Goal: Task Accomplishment & Management: Use online tool/utility

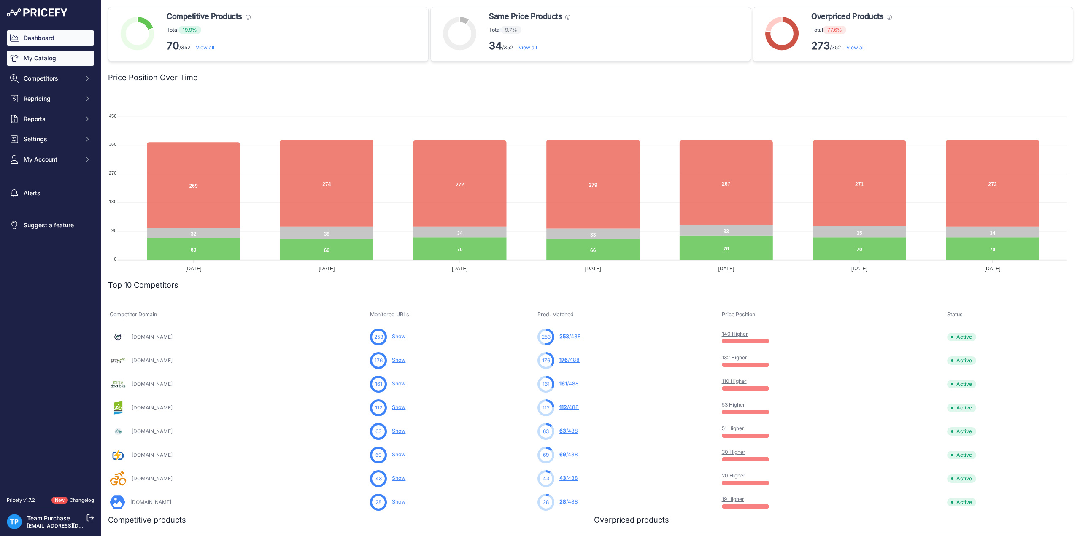
click at [46, 51] on link "My Catalog" at bounding box center [50, 58] width 87 height 15
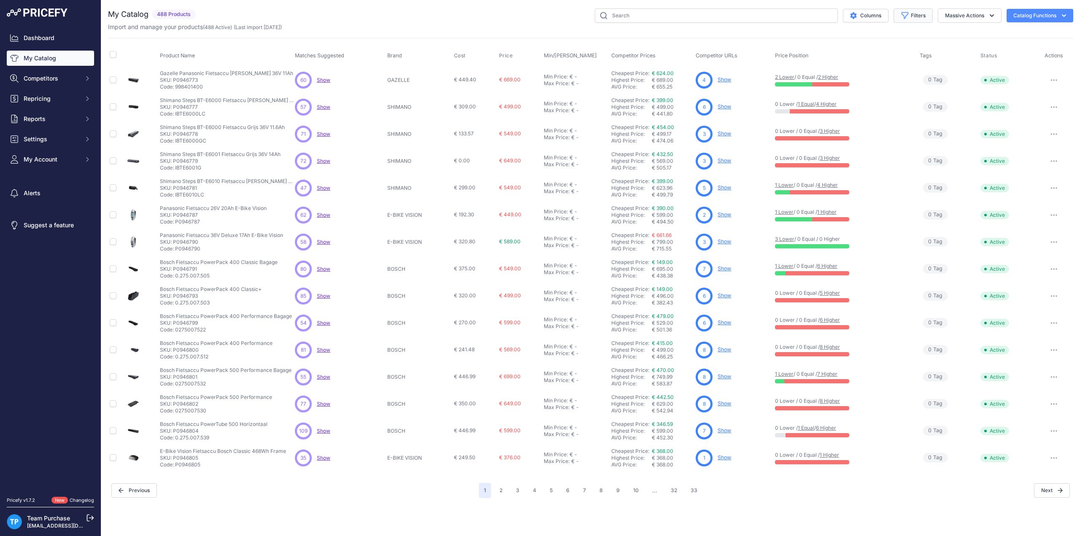
click at [901, 15] on icon "button" at bounding box center [905, 15] width 8 height 8
click at [893, 103] on label "Brand" at bounding box center [885, 105] width 81 height 8
click at [893, 111] on select "Select an option AEG ANSMANN BAFANG BASIL BATAVUS BMZ BOSCH BRINCKERS COMPATIBL…" at bounding box center [885, 118] width 81 height 14
click at [892, 115] on select "Select an option AEG ANSMANN BAFANG BASIL BATAVUS BMZ BOSCH BRINCKERS COMPATIBL…" at bounding box center [885, 118] width 81 height 14
select select "FIT"
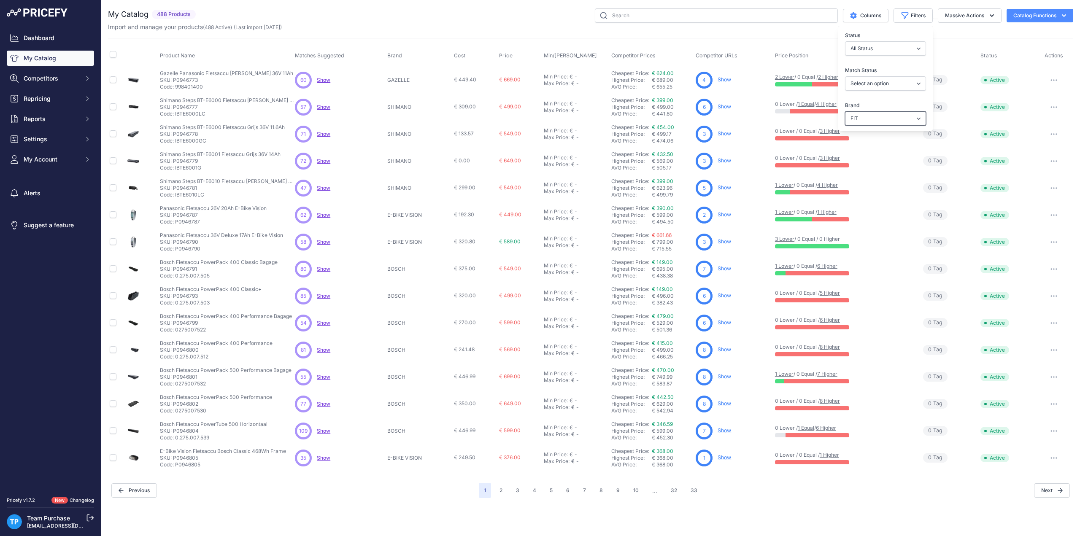
click at [845, 111] on select "Select an option AEG ANSMANN BAFANG BASIL BATAVUS BMZ BOSCH BRINCKERS COMPATIBL…" at bounding box center [885, 118] width 81 height 14
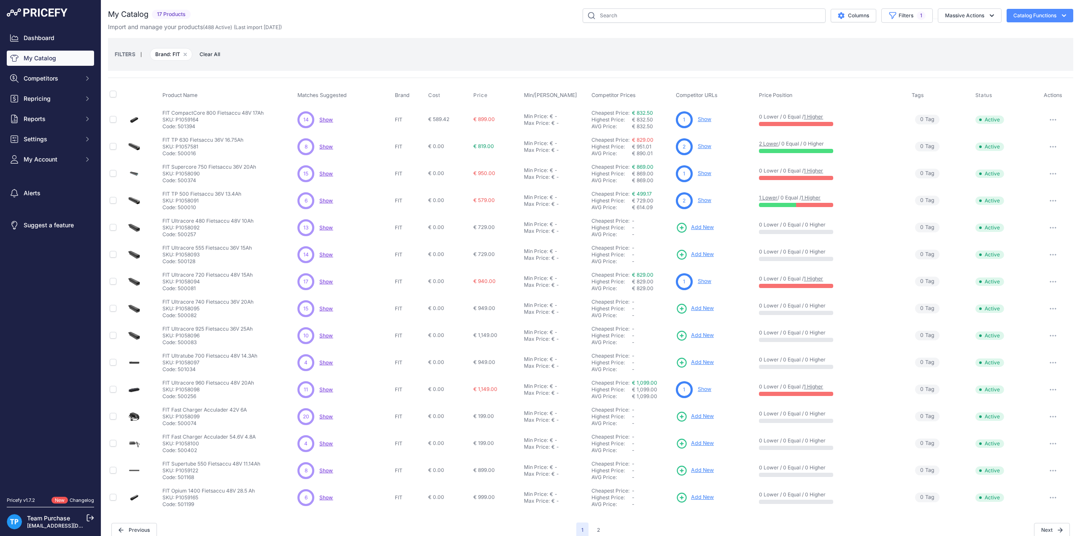
click at [478, 7] on div "You are not connected to the internet. My Catalog" at bounding box center [590, 273] width 965 height 546
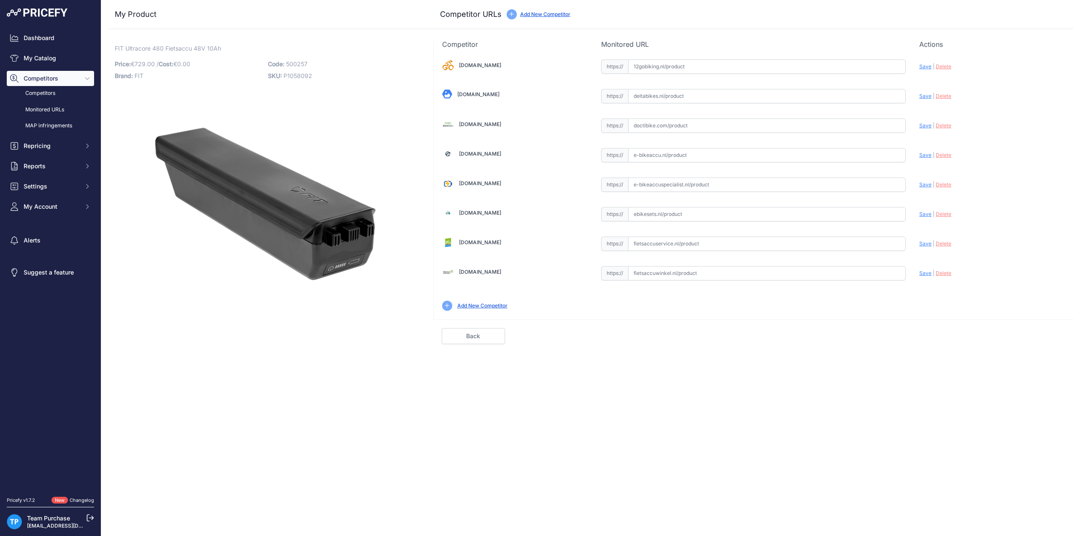
click at [869, 24] on div "My Product Competitor URLs" at bounding box center [590, 14] width 965 height 29
drag, startPoint x: 113, startPoint y: 48, endPoint x: 164, endPoint y: 47, distance: 51.1
click at [164, 47] on div "FIT Ultracore 480 Fietsaccu 48V 10Ah Link Price: € 729.00 / Cost: 0.00" at bounding box center [265, 191] width 315 height 305
copy span "FIT Ultracore 480"
click at [687, 129] on input "text" at bounding box center [767, 126] width 278 height 14
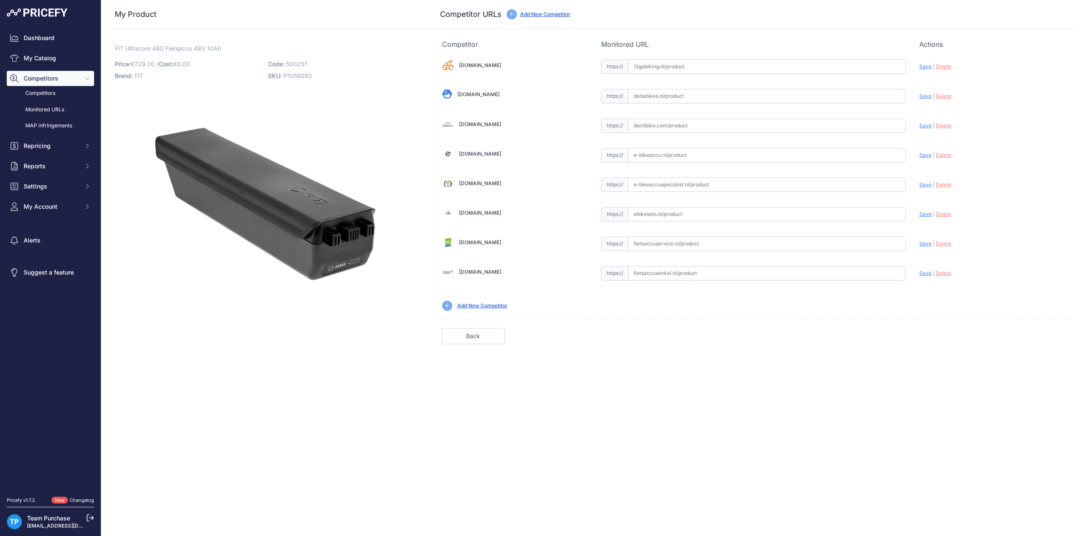
paste input "https://doctibike.com/nl/fit-batterij/4971-fit-ultracore-480-accu-48v-10ah.html"
click at [923, 127] on span "Save" at bounding box center [925, 125] width 12 height 6
type input "https://doctibike.com/nl/fit-batterij/4971-fit-ultracore-480-accu-48v-10ah.html…"
click at [1029, 332] on link "Done" at bounding box center [1033, 336] width 63 height 16
drag, startPoint x: 114, startPoint y: 49, endPoint x: 162, endPoint y: 48, distance: 47.7
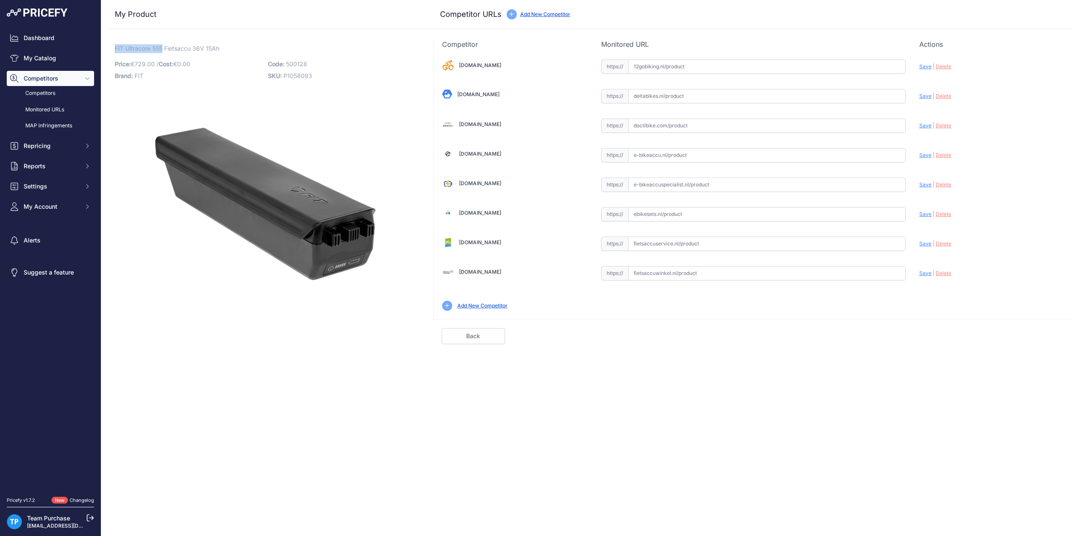
click at [162, 48] on div "FIT Ultracore 555 Fietsaccu 36V 15Ah Link Price: € 729.00 / Cost: 0.00" at bounding box center [265, 191] width 315 height 305
copy span "FIT Ultracore 555"
click at [669, 129] on input "text" at bounding box center [767, 126] width 278 height 14
paste input "https://doctibike.com/nl/fit-batterij/4972-fit-ultracore-555-batterij-36v-15ah.…"
click at [926, 127] on span "Save" at bounding box center [925, 125] width 12 height 6
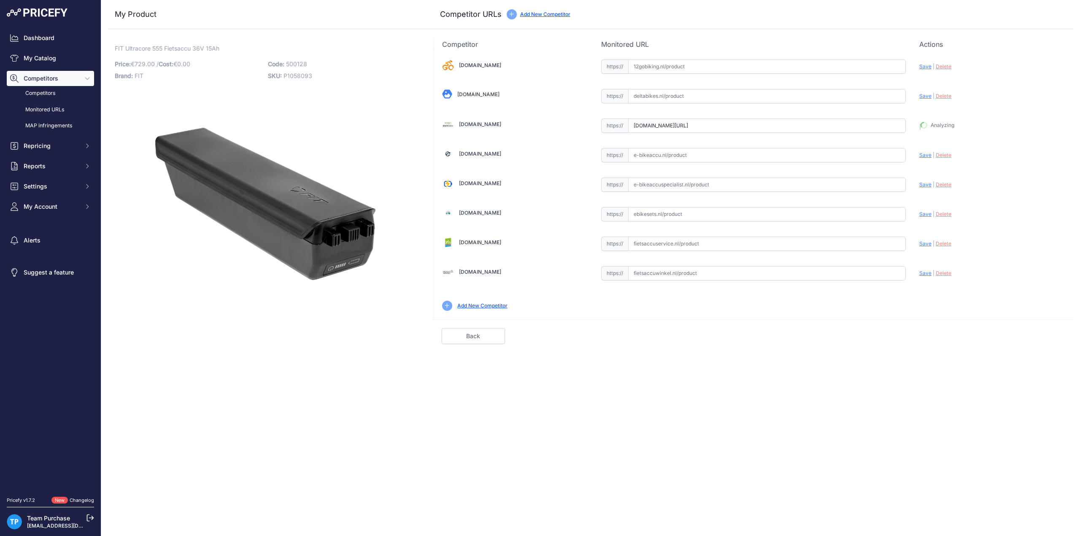
type input "https://doctibike.com/nl/fit-batterij/4972-fit-ultracore-555-batterij-36v-15ah.…"
click at [1027, 332] on link "Done" at bounding box center [1033, 336] width 63 height 16
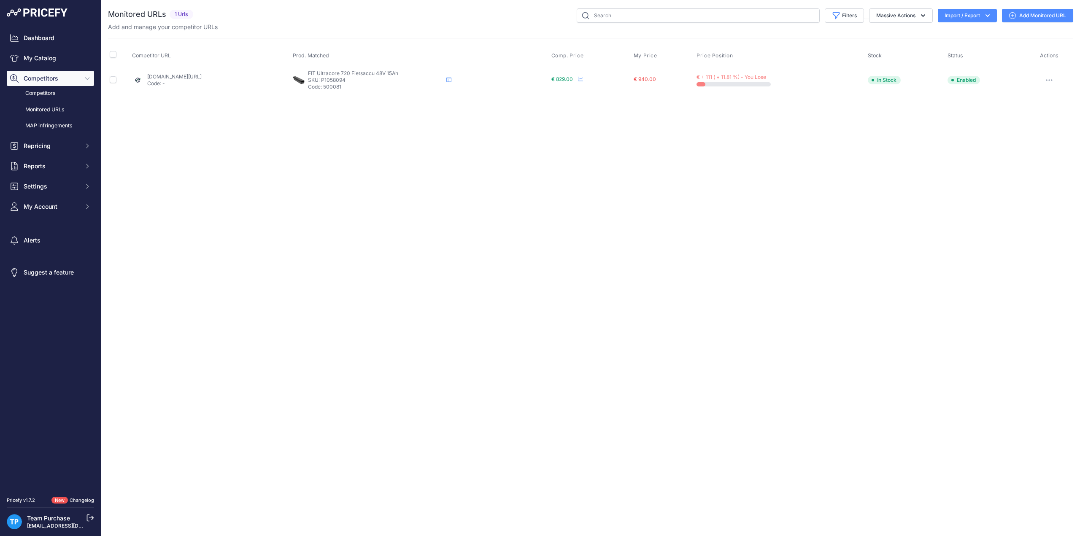
click at [1037, 17] on link "Add Monitored URL" at bounding box center [1037, 16] width 71 height 14
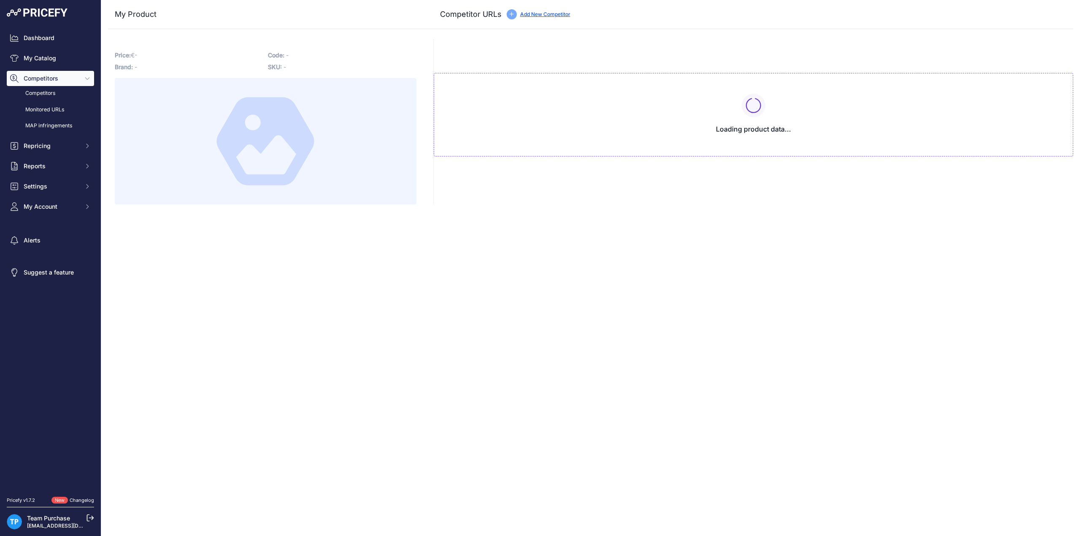
type input "[DOMAIN_NAME][URL]"
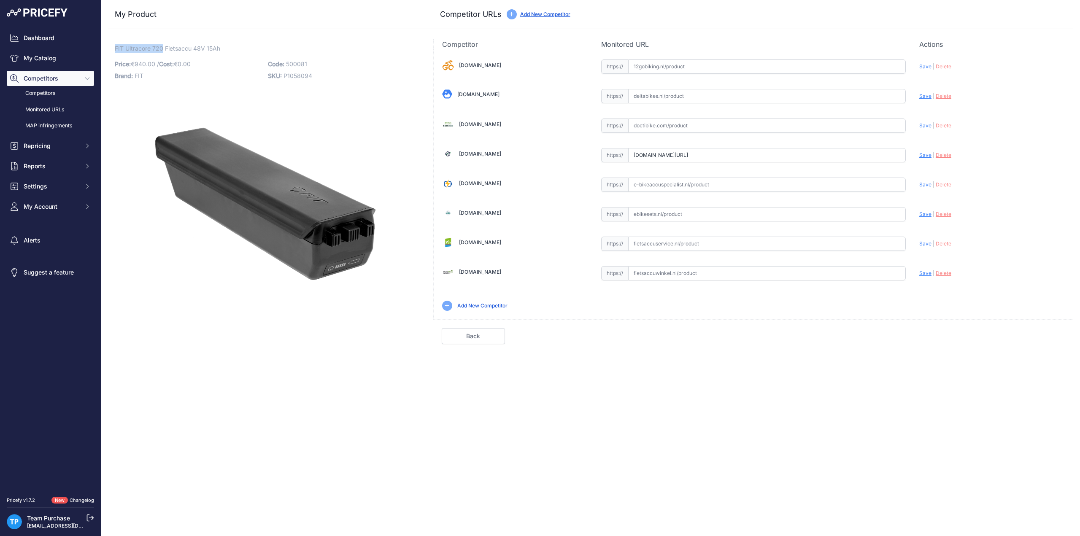
drag, startPoint x: 116, startPoint y: 49, endPoint x: 163, endPoint y: 45, distance: 47.4
click at [163, 45] on span "FIT Ultracore 720 Fietsaccu 48V 15Ah" at bounding box center [167, 48] width 105 height 11
copy span "FIT Ultracore 720"
click at [679, 128] on input "text" at bounding box center [767, 126] width 278 height 14
paste input "https://doctibike.com/nl/fit-batterij/4973-fit-ultracore-720-accu-48v-15ah.html"
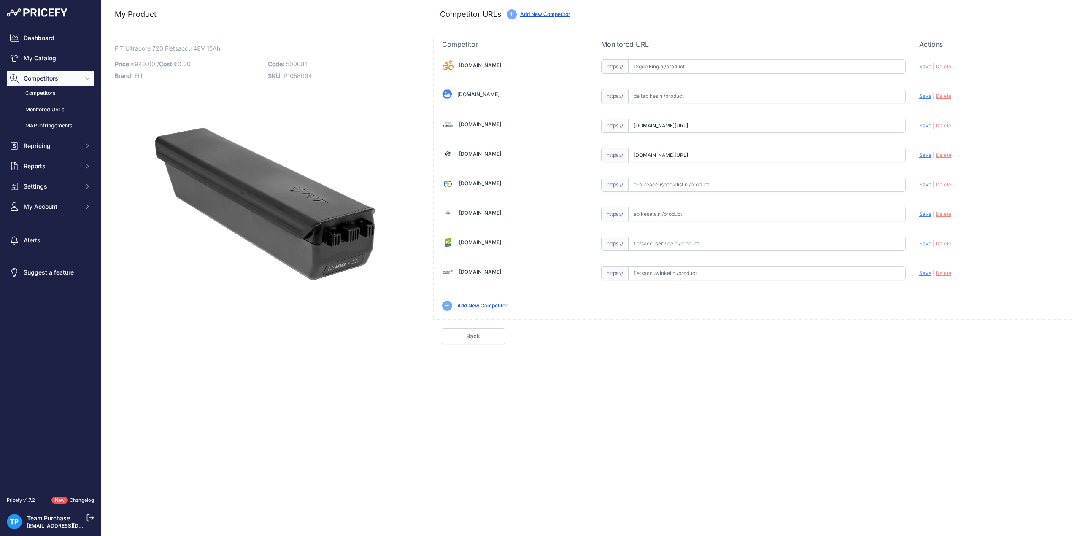
click at [924, 125] on span "Save" at bounding box center [925, 125] width 12 height 6
type input "https://doctibike.com/nl/fit-batterij/4973-fit-ultracore-720-accu-48v-15ah.html…"
click at [654, 211] on input "text" at bounding box center [767, 214] width 278 height 14
paste input "https://ebikesets.nl/fit-ultracore-720-fietsaccu-48-v-15-ah"
click at [926, 213] on span "Save" at bounding box center [925, 214] width 12 height 6
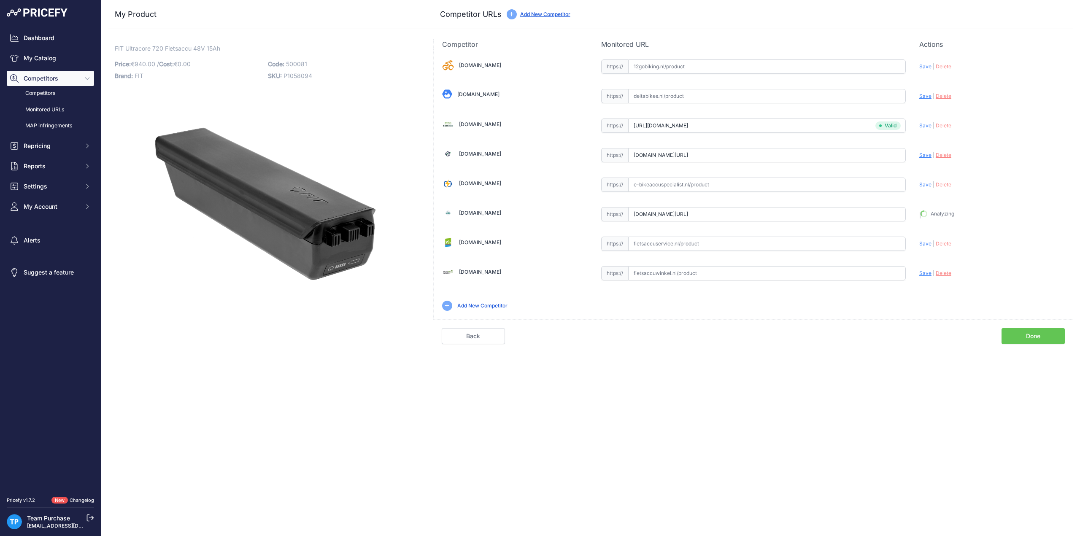
type input "https://ebikesets.nl/fit-ultracore-720-fietsaccu-48-v-15-ah?prirule_jdsnikfkfjs…"
click at [1014, 333] on link "Done" at bounding box center [1033, 336] width 63 height 16
drag, startPoint x: 114, startPoint y: 45, endPoint x: 164, endPoint y: 51, distance: 50.1
click at [164, 51] on div "FIT Ultracore 740 Fietsaccu 36V 20Ah Link Price: € 949.00 / Cost: 0.00" at bounding box center [265, 191] width 315 height 305
copy span "FIT Ultracore 740"
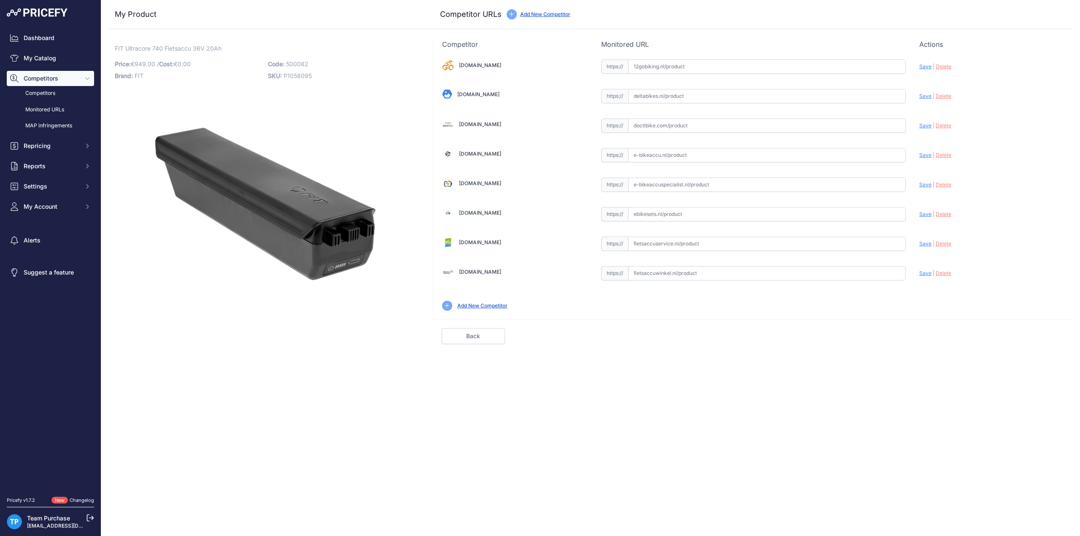
click at [670, 130] on input "text" at bounding box center [767, 126] width 278 height 14
paste input "[URL][DOMAIN_NAME]"
click at [921, 124] on span "Save" at bounding box center [925, 125] width 12 height 6
type input "https://doctibike.com/nl/fit-batterij/4974-fit-ultracore-740-accu-36v-20ah.html…"
click at [1035, 328] on link "Done" at bounding box center [1033, 336] width 63 height 16
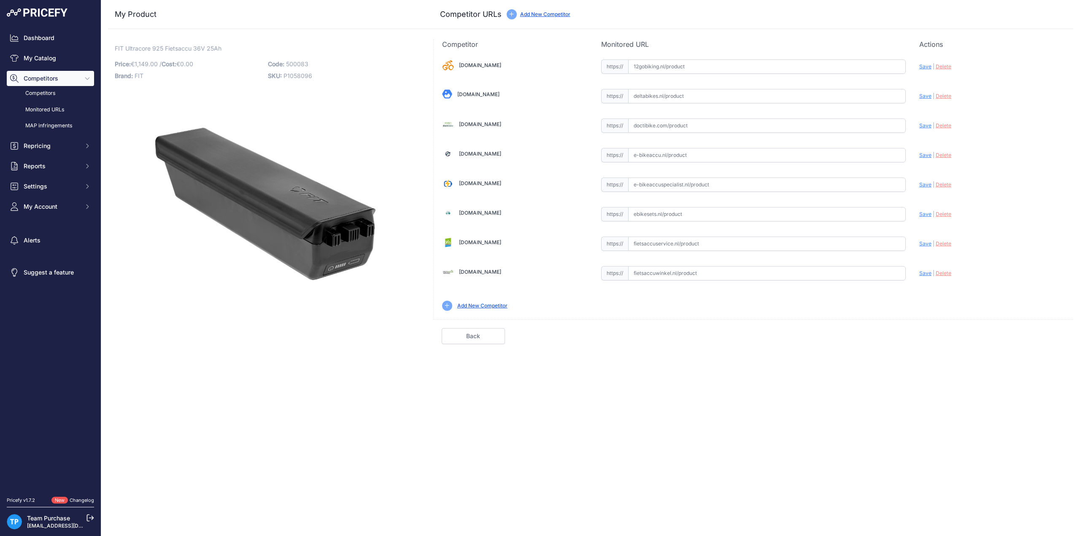
click at [674, 128] on input "text" at bounding box center [767, 126] width 278 height 14
paste input "https://doctibike.com/nl/fit-batterij/4975-fit-ultracore-925-batterij-36v-25ah.…"
click at [920, 124] on span "Save" at bounding box center [925, 125] width 12 height 6
type input "https://doctibike.com/nl/fit-batterij/4975-fit-ultracore-925-batterij-36v-25ah.…"
click at [1032, 333] on link "Done" at bounding box center [1033, 336] width 63 height 16
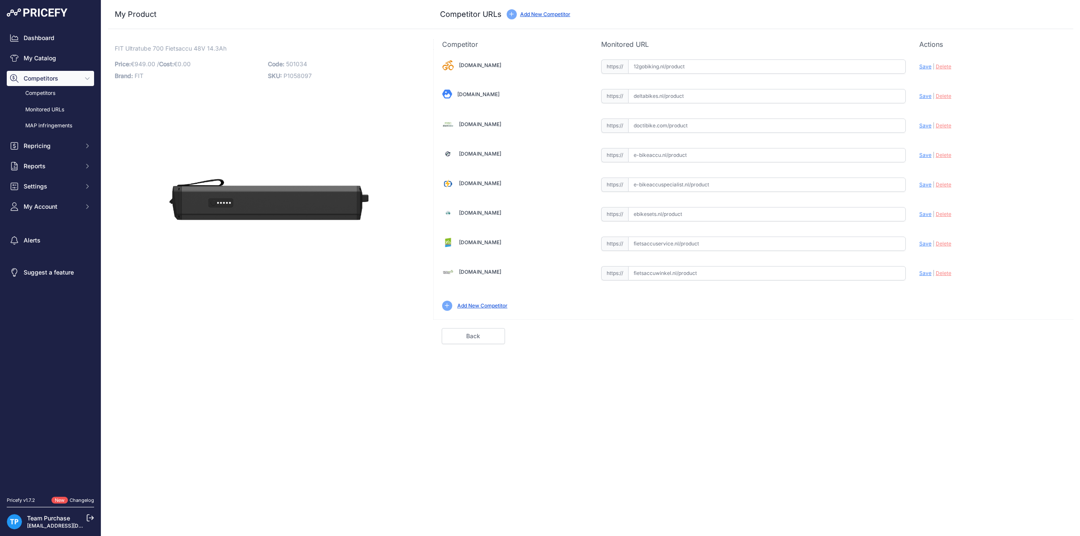
click at [680, 125] on input "text" at bounding box center [767, 126] width 278 height 14
paste input "[URL][DOMAIN_NAME]"
click at [921, 129] on div "Update Profile Save | [GEOGRAPHIC_DATA] Analyzing" at bounding box center [992, 125] width 146 height 16
click at [921, 124] on span "Save" at bounding box center [925, 125] width 12 height 6
type input "[URL][DOMAIN_NAME]"
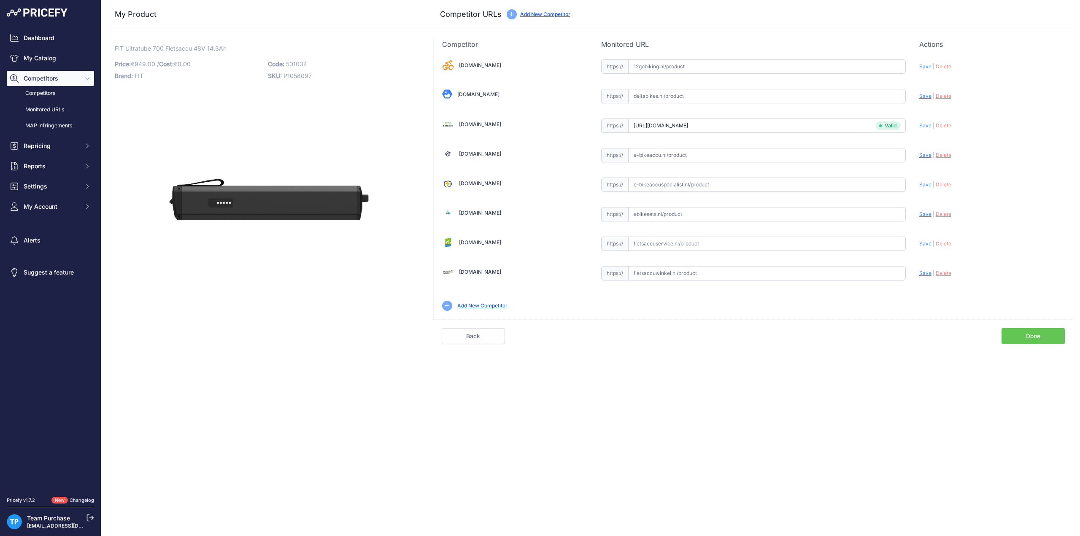
click at [872, 335] on div "Done" at bounding box center [835, 336] width 478 height 16
click at [1031, 336] on link "Done" at bounding box center [1033, 336] width 63 height 16
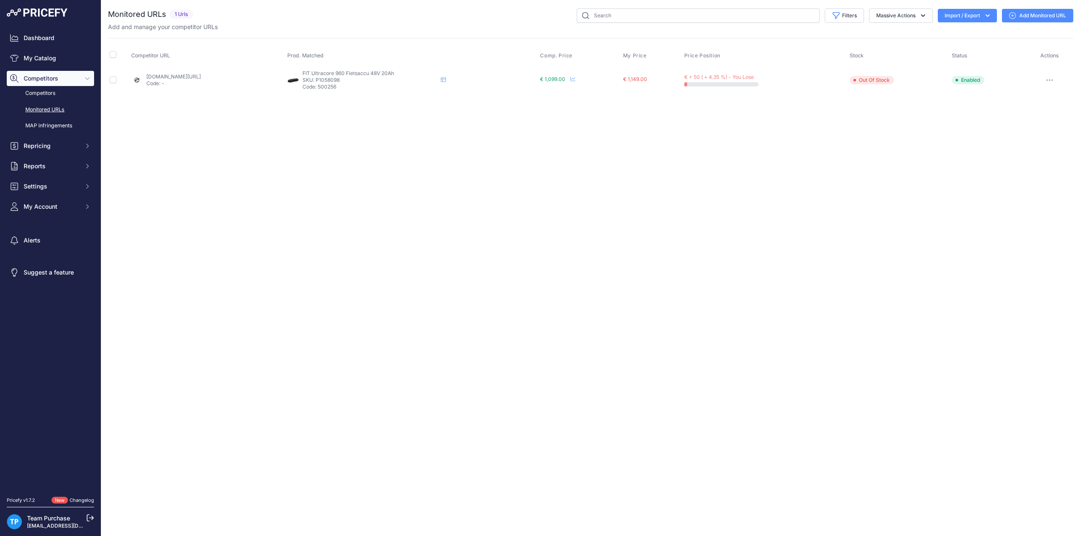
click at [1036, 18] on link "Add Monitored URL" at bounding box center [1037, 16] width 71 height 14
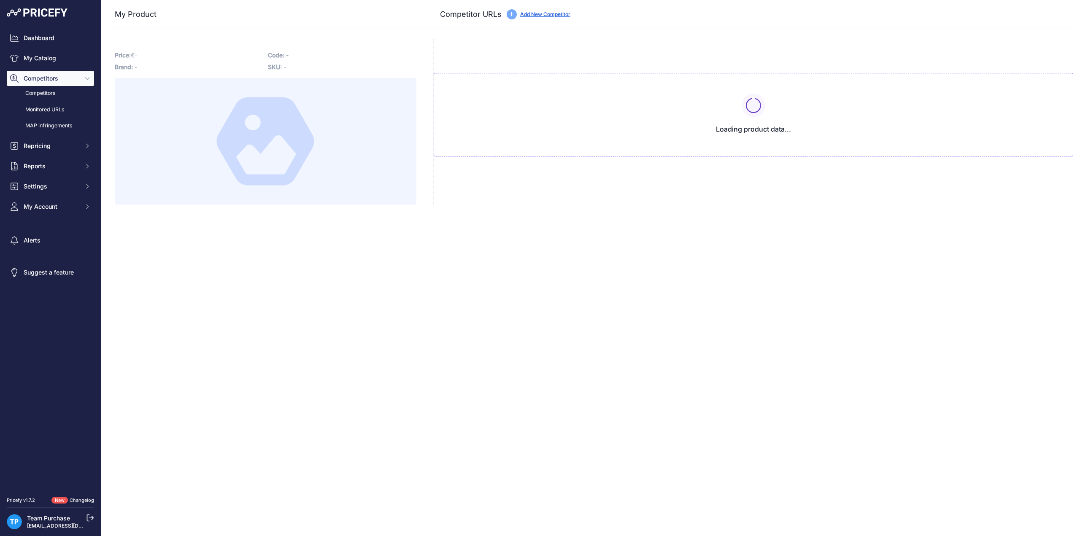
type input "[DOMAIN_NAME][URL]"
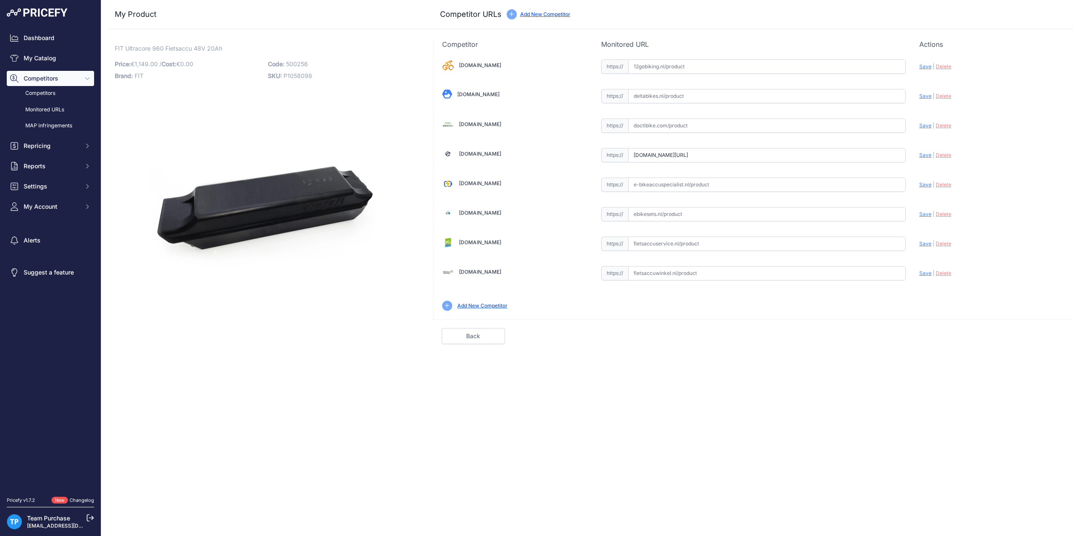
click at [652, 120] on input "text" at bounding box center [767, 126] width 278 height 14
paste input "[URL][DOMAIN_NAME]"
click at [925, 125] on span "Save" at bounding box center [925, 125] width 12 height 6
type input "[URL][DOMAIN_NAME]"
click at [1031, 334] on link "Done" at bounding box center [1033, 336] width 63 height 16
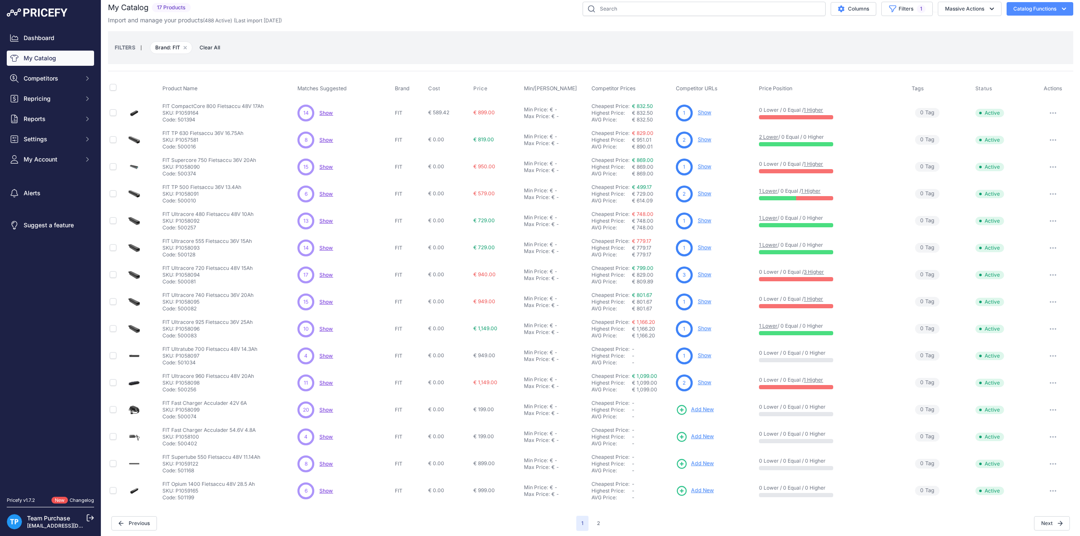
scroll to position [8, 0]
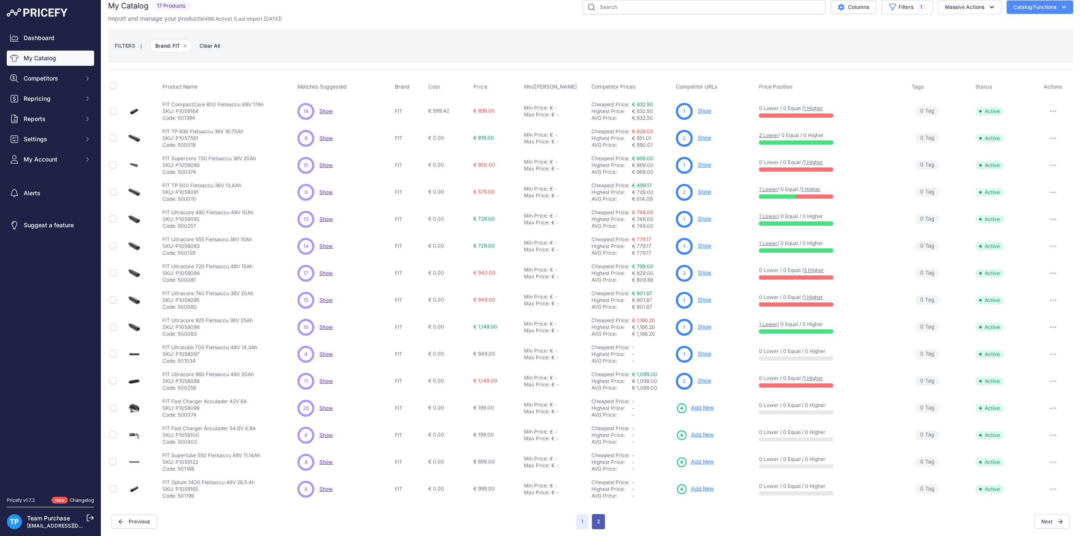
click at [597, 515] on button "2" at bounding box center [598, 521] width 13 height 15
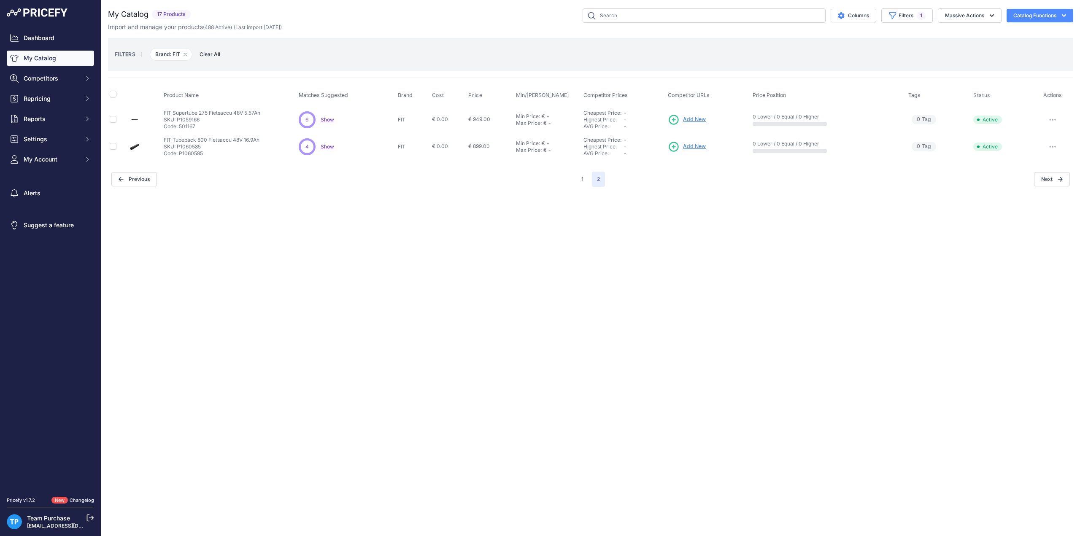
click at [695, 259] on div "Close You are not connected to the internet." at bounding box center [590, 268] width 979 height 536
click at [527, 246] on div "Close You are not connected to the internet." at bounding box center [590, 268] width 979 height 536
click at [928, 13] on button "Filters 1" at bounding box center [906, 15] width 51 height 14
click at [916, 119] on select "Select an option AEG ANSMANN BAFANG BASIL BATAVUS BMZ BOSCH BRINCKERS COMPATIBL…" at bounding box center [885, 118] width 81 height 14
select select "FLYER"
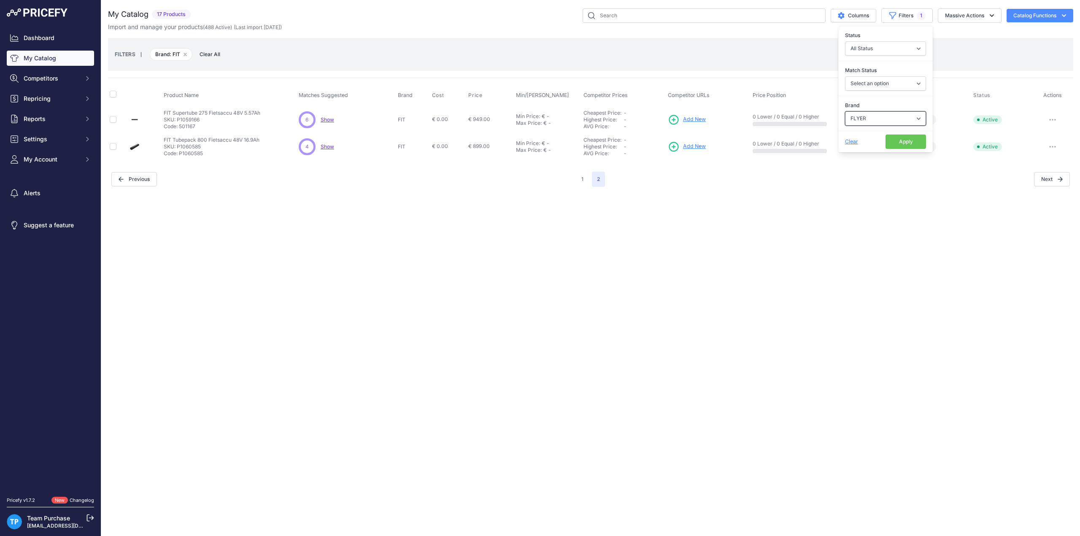
click at [845, 111] on select "Select an option AEG ANSMANN BAFANG BASIL BATAVUS BMZ BOSCH BRINCKERS COMPATIBL…" at bounding box center [885, 118] width 81 height 14
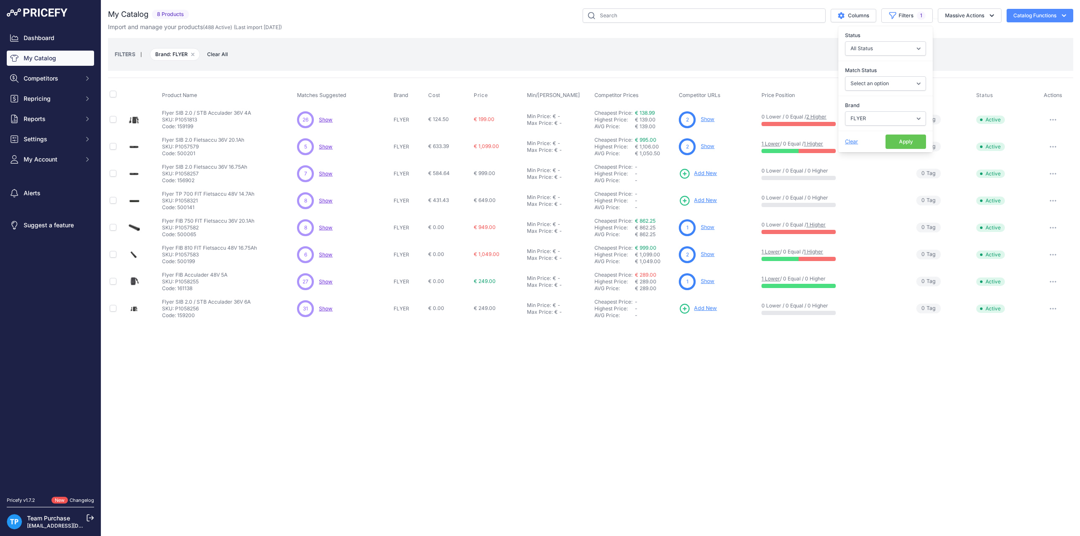
click at [435, 56] on div "FILTERS | Brand: FLYER Remove filter option Clear All" at bounding box center [591, 54] width 952 height 23
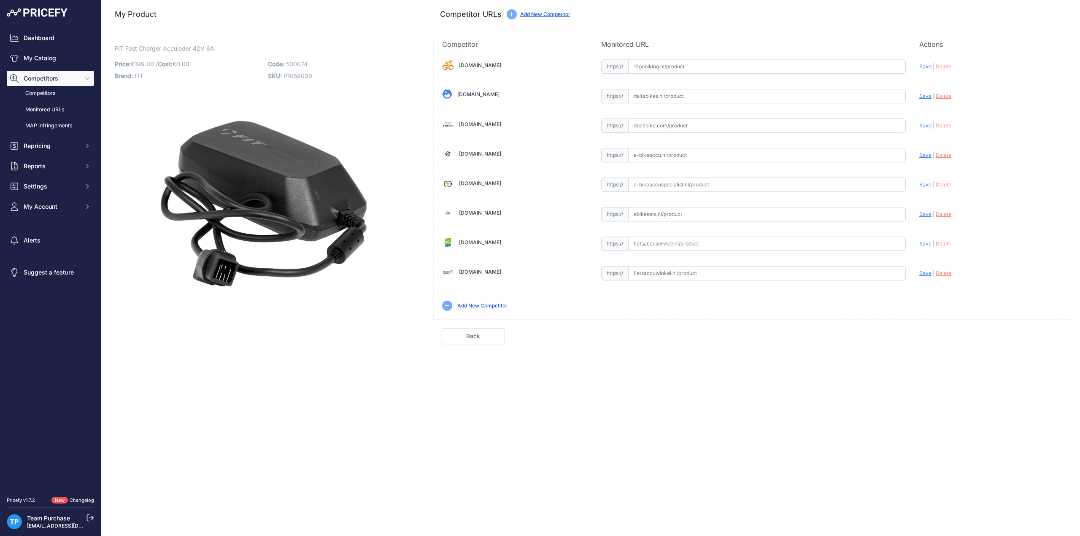
click at [699, 270] on input "text" at bounding box center [767, 273] width 278 height 14
paste input "[URL][DOMAIN_NAME]"
click at [924, 270] on span "Save" at bounding box center [925, 273] width 12 height 6
type input "[URL][DOMAIN_NAME]"
click at [689, 69] on input "text" at bounding box center [767, 66] width 278 height 14
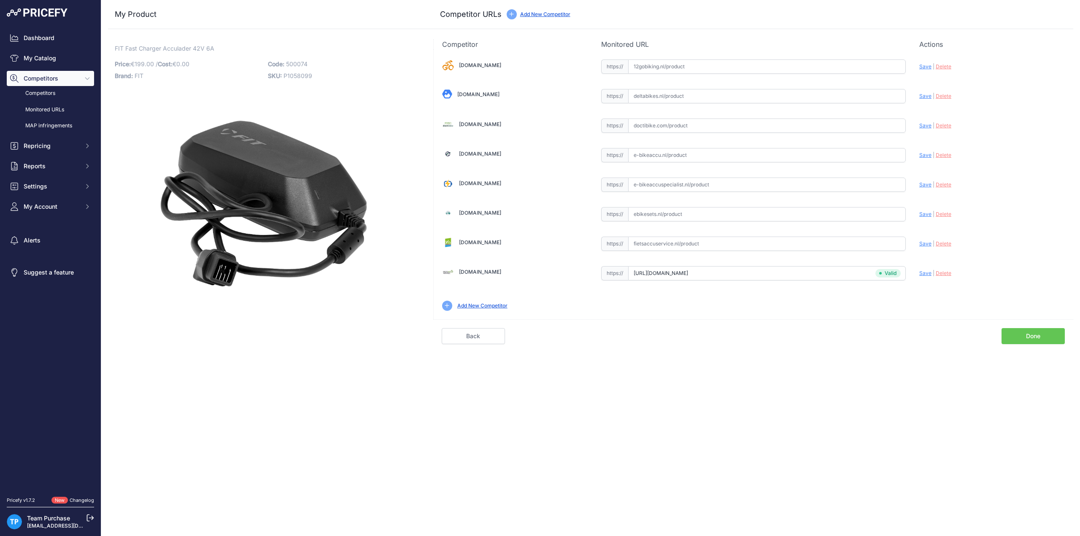
paste input "[URL][DOMAIN_NAME]"
click at [923, 64] on span "Save" at bounding box center [925, 66] width 12 height 6
type input "[URL][DOMAIN_NAME]"
click at [692, 122] on input "text" at bounding box center [767, 126] width 278 height 14
paste input "[URL][DOMAIN_NAME]"
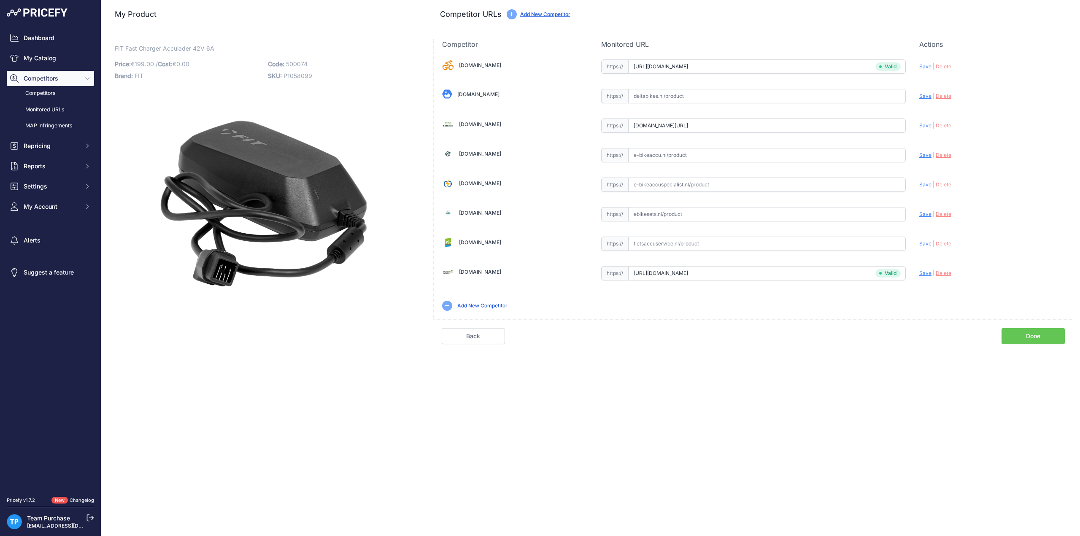
click at [925, 125] on span "Save" at bounding box center [925, 125] width 12 height 6
type input "[URL][DOMAIN_NAME]"
click at [1041, 337] on link "Done" at bounding box center [1033, 336] width 63 height 16
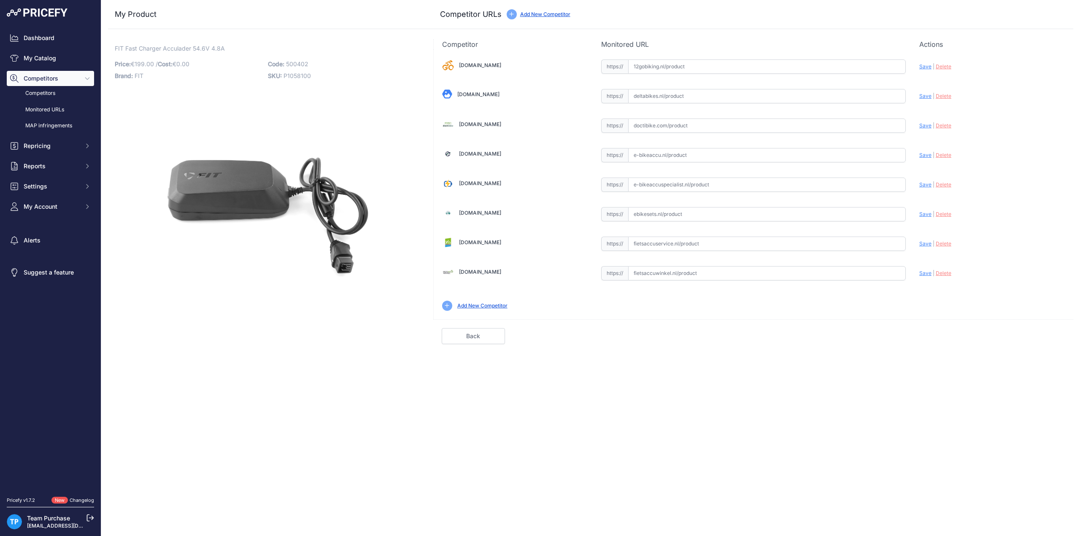
click at [682, 127] on input "text" at bounding box center [767, 126] width 278 height 14
paste input "[URL][DOMAIN_NAME]"
click at [923, 125] on span "Save" at bounding box center [925, 125] width 12 height 6
type input "[URL][DOMAIN_NAME]"
click at [698, 272] on input "text" at bounding box center [767, 273] width 278 height 14
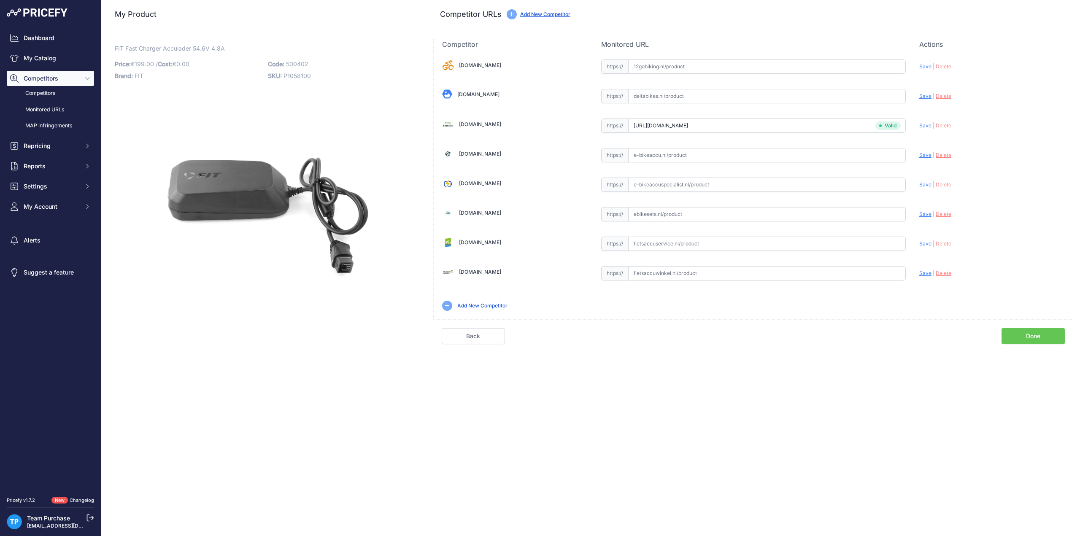
paste input "[URL][DOMAIN_NAME]"
click at [923, 270] on span "Save" at bounding box center [925, 273] width 12 height 6
type input "[URL][DOMAIN_NAME]"
click at [1034, 330] on link "Done" at bounding box center [1033, 336] width 63 height 16
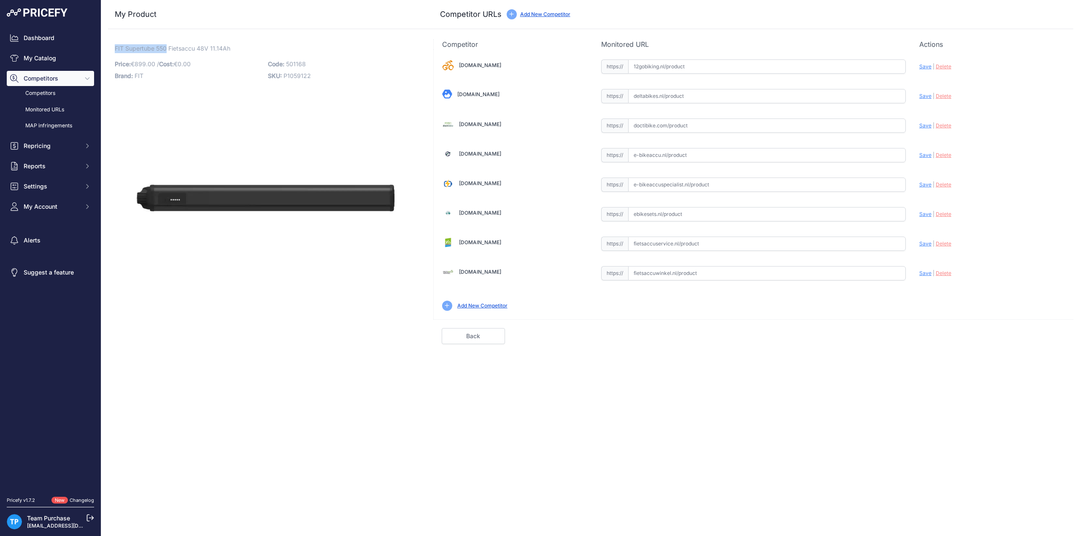
drag, startPoint x: 113, startPoint y: 49, endPoint x: 166, endPoint y: 48, distance: 53.6
click at [166, 48] on div "FIT Supertube 550 Fietsaccu 48V 11.14Ah Link Price: € 899.00 / Cost: 0.00" at bounding box center [265, 191] width 315 height 305
copy span "FIT Supertube 550"
click at [678, 124] on input "text" at bounding box center [767, 126] width 278 height 14
paste input "[URL][DOMAIN_NAME]"
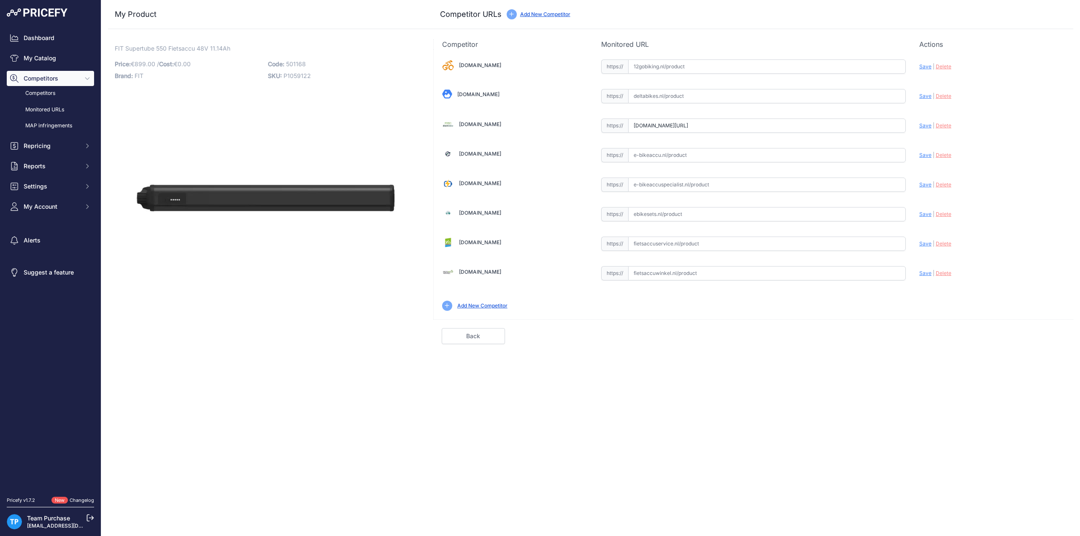
click at [926, 124] on span "Save" at bounding box center [925, 125] width 12 height 6
type input "[URL][DOMAIN_NAME]"
click at [1028, 333] on link "Done" at bounding box center [1033, 336] width 63 height 16
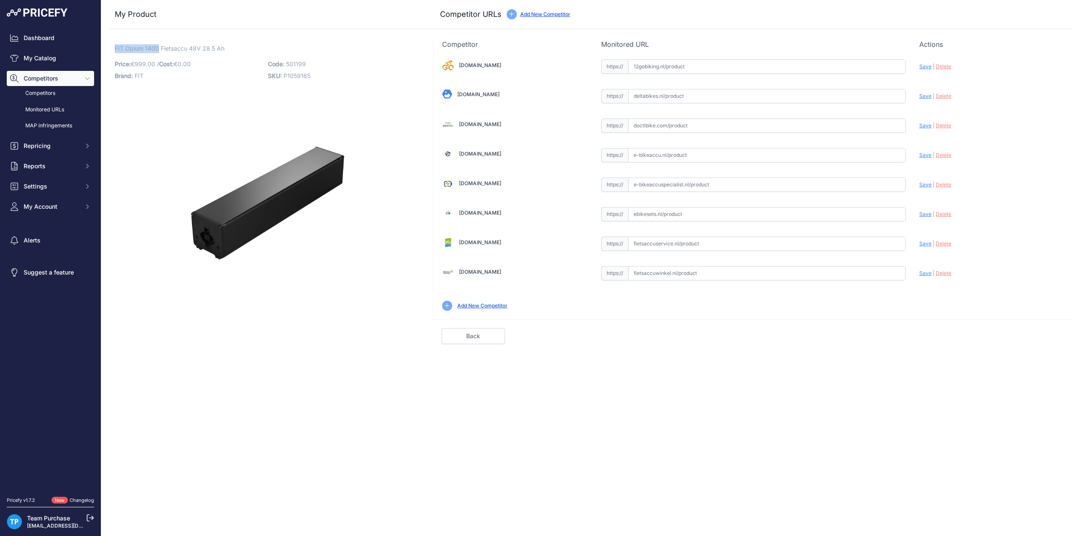
drag, startPoint x: 115, startPoint y: 49, endPoint x: 159, endPoint y: 49, distance: 44.7
click at [159, 49] on span "FIT Opium 1400 Fietsaccu 48V 28.5 Ah" at bounding box center [170, 48] width 110 height 11
copy span "FIT Opium 1400"
click at [702, 130] on input "text" at bounding box center [767, 126] width 278 height 14
paste input "https://doctibike.com/nl/fit-batterij/4950-fit-opium-1400-accu-48v-285ah.html"
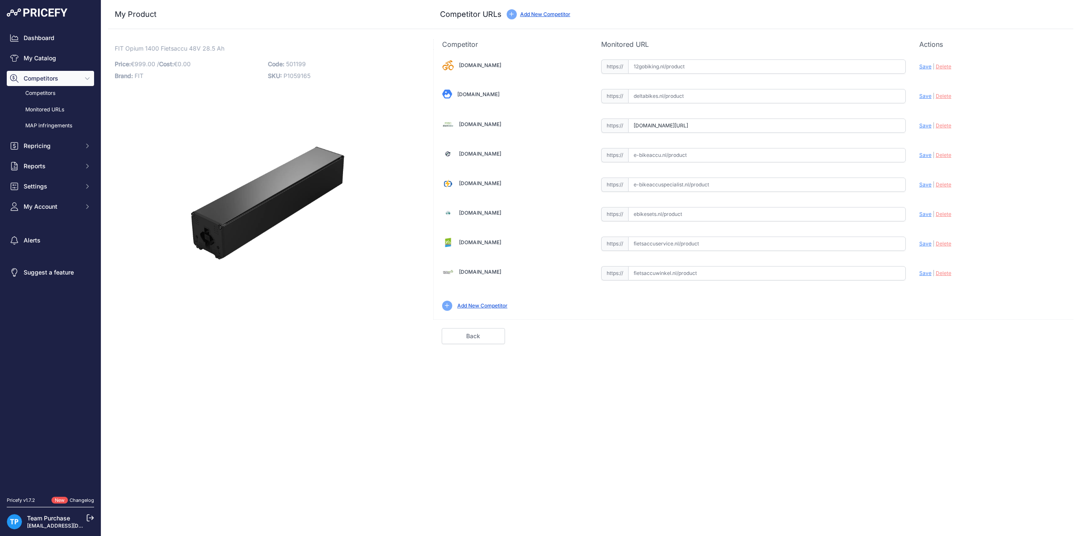
click at [925, 123] on span "Save" at bounding box center [925, 125] width 12 height 6
type input "https://doctibike.com/nl/fit-batterij/4950-fit-opium-1400-accu-48v-285ah.html?p…"
click at [1018, 335] on link "Done" at bounding box center [1033, 336] width 63 height 16
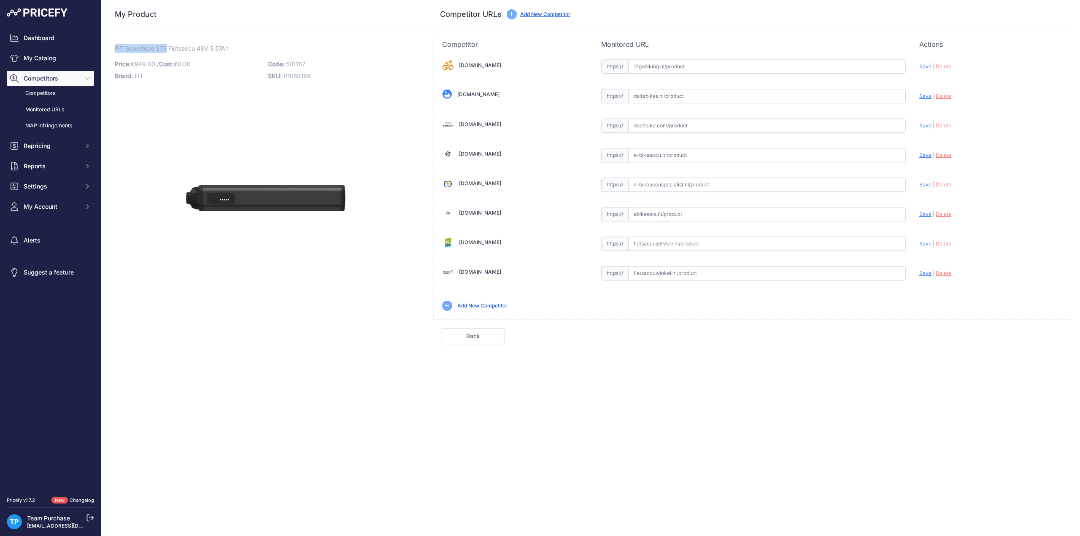
drag, startPoint x: 115, startPoint y: 48, endPoint x: 166, endPoint y: 43, distance: 51.6
click at [166, 43] on span "FIT Supertube 275 Fietsaccu 48V 5.57Ah" at bounding box center [172, 48] width 114 height 11
copy span "FIT Supertube 275"
click at [678, 120] on input "text" at bounding box center [767, 126] width 278 height 14
paste input "https://doctibike.com/nl/fit-batterij/4964-fit-supertube-275-accu-48v-557ah.html"
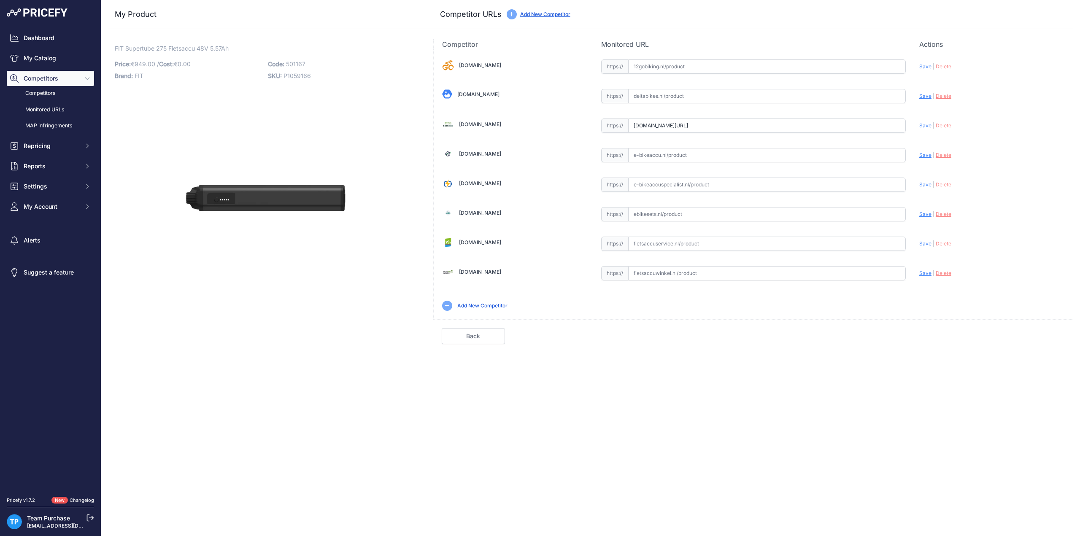
click at [920, 126] on span "Save" at bounding box center [925, 125] width 12 height 6
type input "https://doctibike.com/nl/fit-batterij/4964-fit-supertube-275-accu-48v-557ah.htm…"
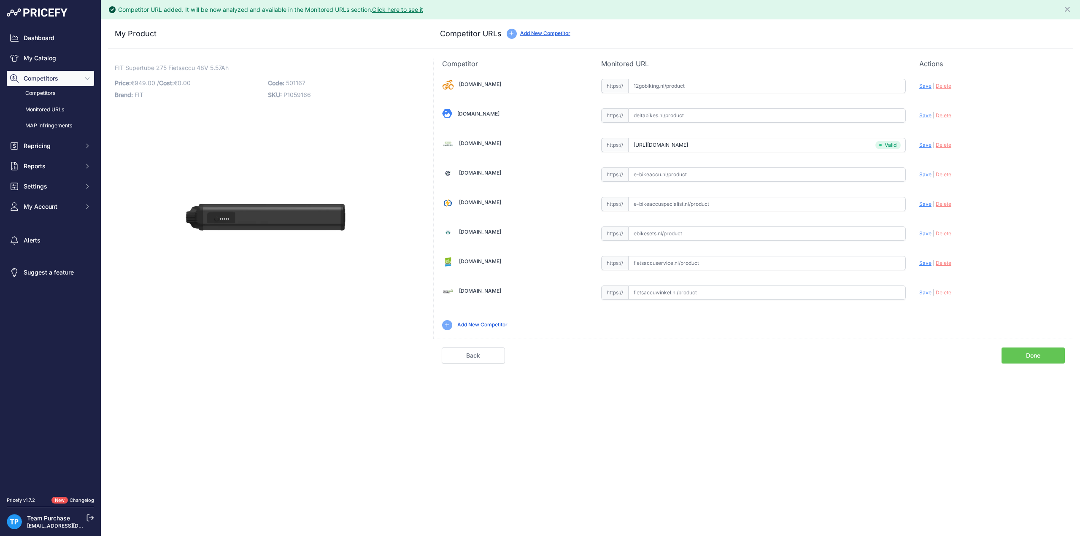
click at [1033, 356] on link "Done" at bounding box center [1033, 356] width 63 height 16
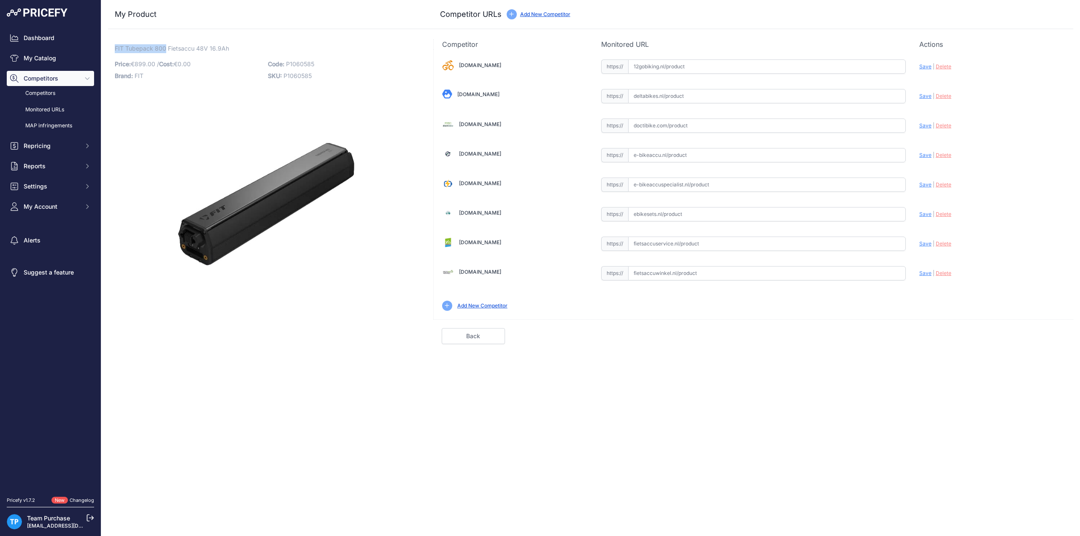
drag, startPoint x: 112, startPoint y: 48, endPoint x: 165, endPoint y: 47, distance: 52.7
click at [165, 47] on div "FIT Tubepack 800 Fietsaccu 48V 16.9Ah Link Price: € 899.00 / Cost: 0.00" at bounding box center [265, 191] width 315 height 305
copy span "FIT Tubepack 800"
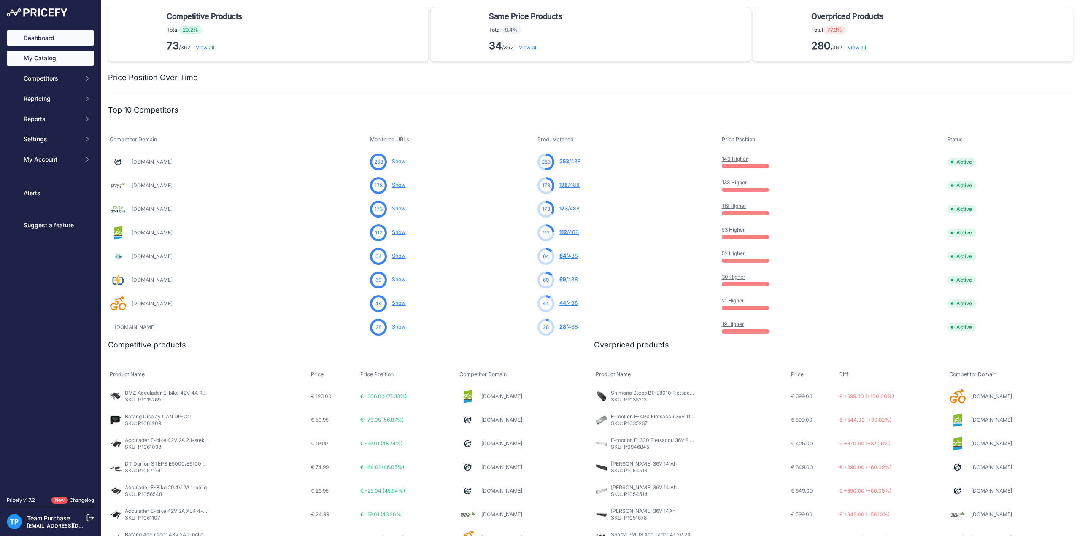
click at [68, 59] on link "My Catalog" at bounding box center [50, 58] width 87 height 15
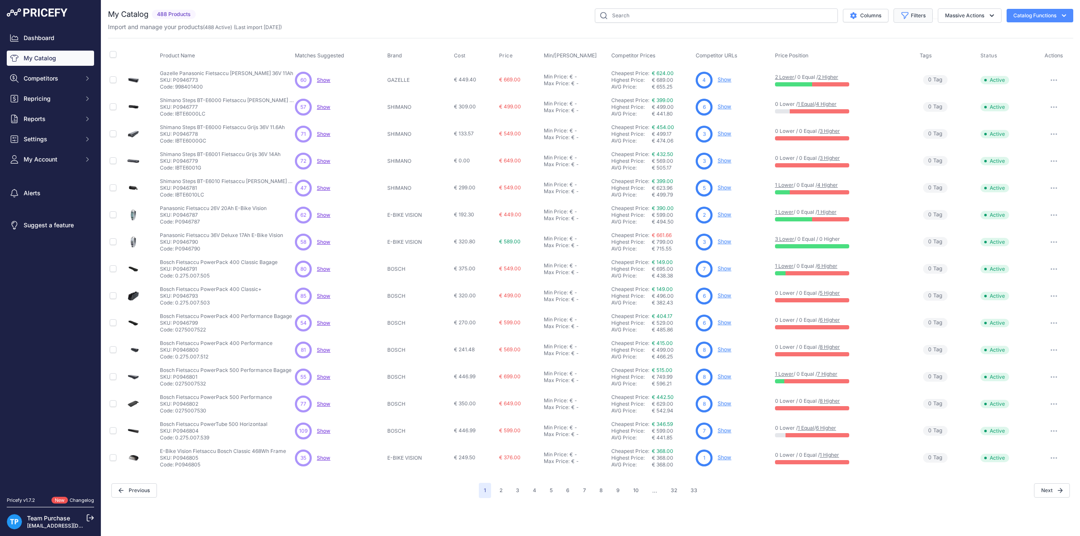
click at [926, 20] on button "Filters" at bounding box center [913, 15] width 39 height 14
click at [920, 118] on select "Select an option AEG ANSMANN BAFANG BASIL BATAVUS BMZ BOSCH BRINCKERS COMPATIBL…" at bounding box center [885, 118] width 81 height 14
select select "FLYER"
click at [845, 111] on select "Select an option AEG ANSMANN BAFANG BASIL BATAVUS BMZ BOSCH BRINCKERS COMPATIBL…" at bounding box center [885, 118] width 81 height 14
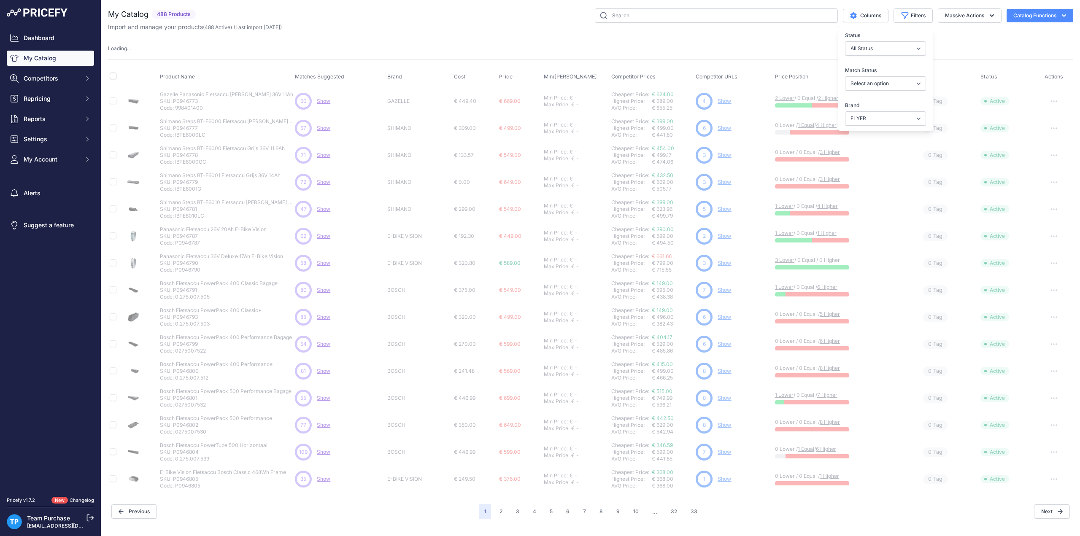
click at [353, 29] on div "Import and manage your products ( 488 Active ) (Last import 21 Days ago)" at bounding box center [590, 27] width 965 height 8
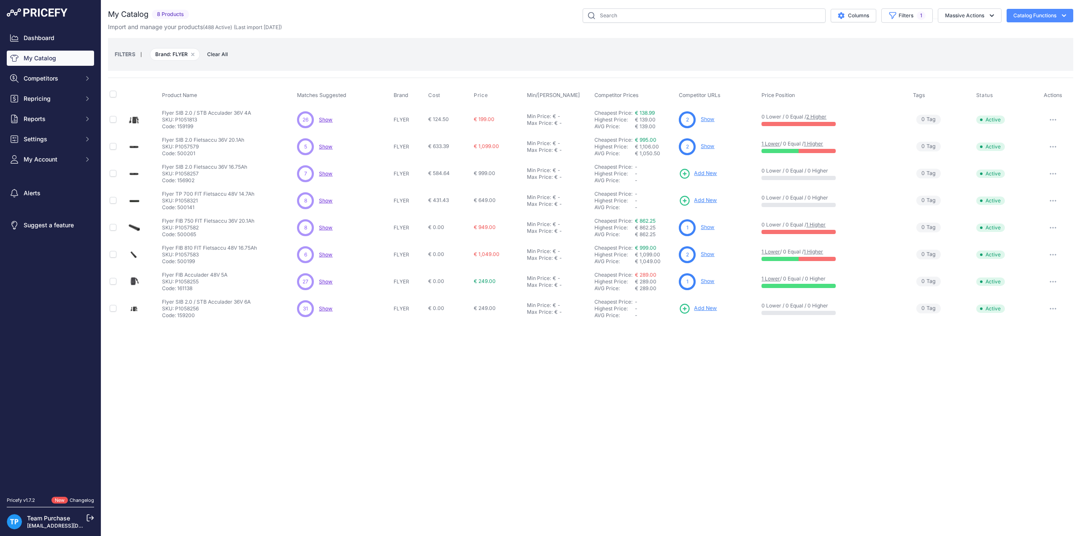
click at [497, 25] on div "Import and manage your products ( 488 Active ) (Last import 21 Days ago)" at bounding box center [590, 27] width 965 height 8
click at [440, 36] on div "My Catalog 8 Products" at bounding box center [590, 165] width 965 height 314
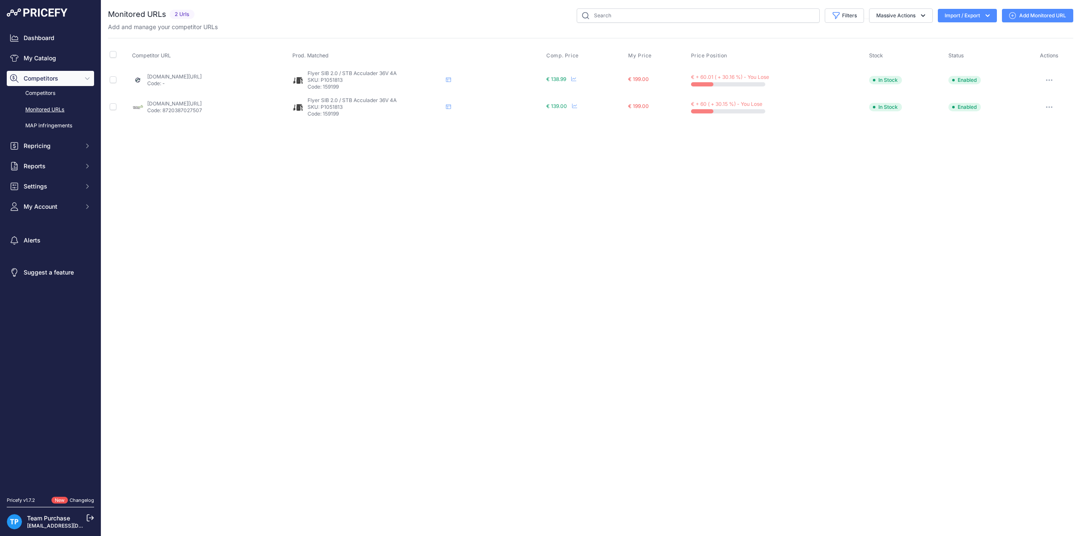
click at [1015, 17] on icon at bounding box center [1012, 15] width 7 height 7
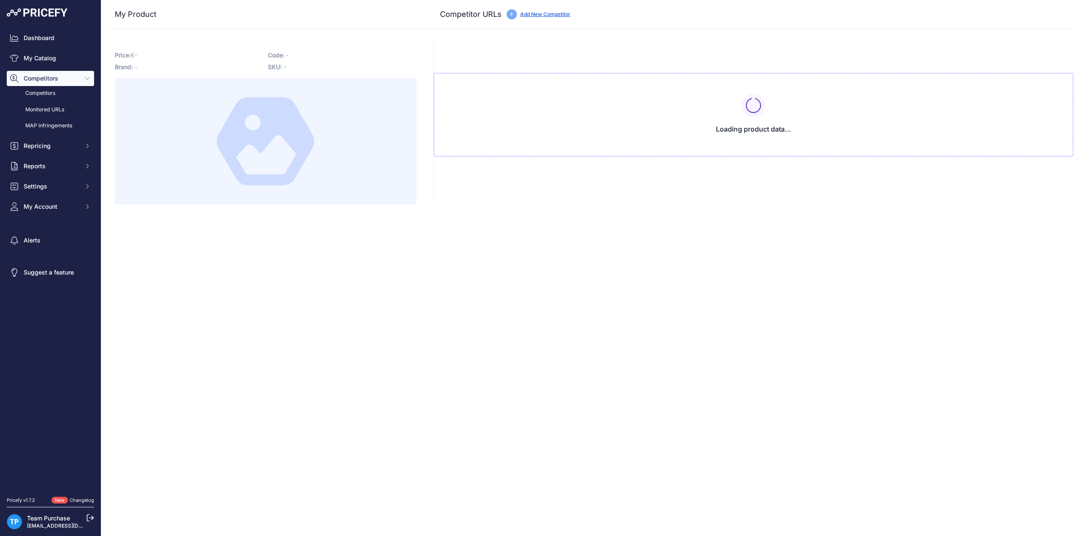
type input "www.e-bikeaccu.nl/flyer-4a-acculader-sib-2-stb?prirule_jdsnikfkfjsd=10020"
type input "www.fietsaccuwinkel.nl/flyer-4a-36v-acculader-voor-sib2-0-en-stb-panasonic?prir…"
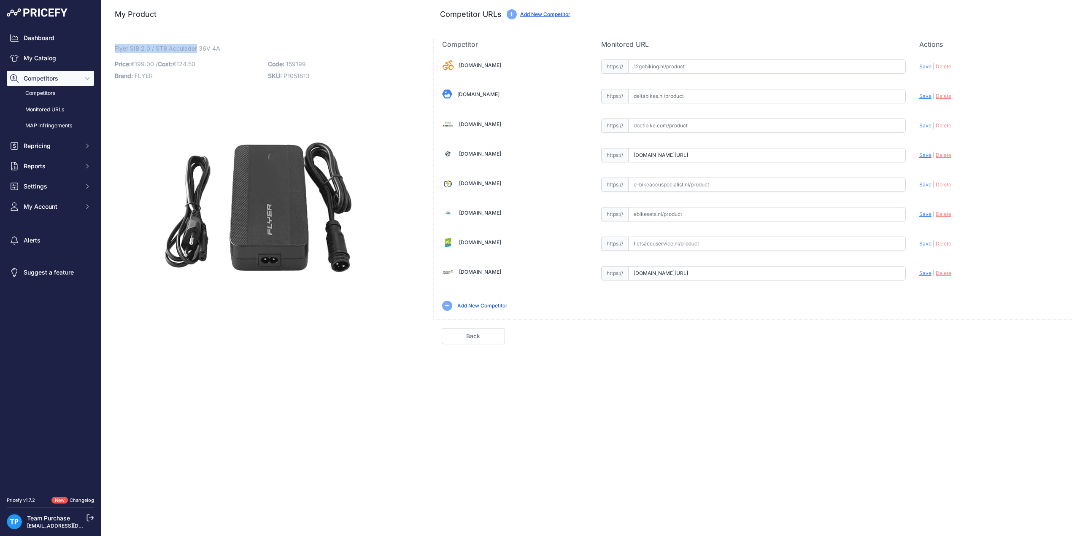
drag, startPoint x: 114, startPoint y: 49, endPoint x: 197, endPoint y: 47, distance: 82.7
click at [197, 47] on div "Flyer SIB 2.0 / STB Acculader 36V 4A Link Price: € 199.00 / Cost: 124.50" at bounding box center [265, 191] width 315 height 305
copy span "Flyer SIB 2.0 / STB Acculader"
click at [675, 270] on input "www.fietsaccuwinkel.nl/flyer-4a-36v-acculader-voor-sib2-0-en-stb-panasonic?prir…" at bounding box center [767, 273] width 278 height 14
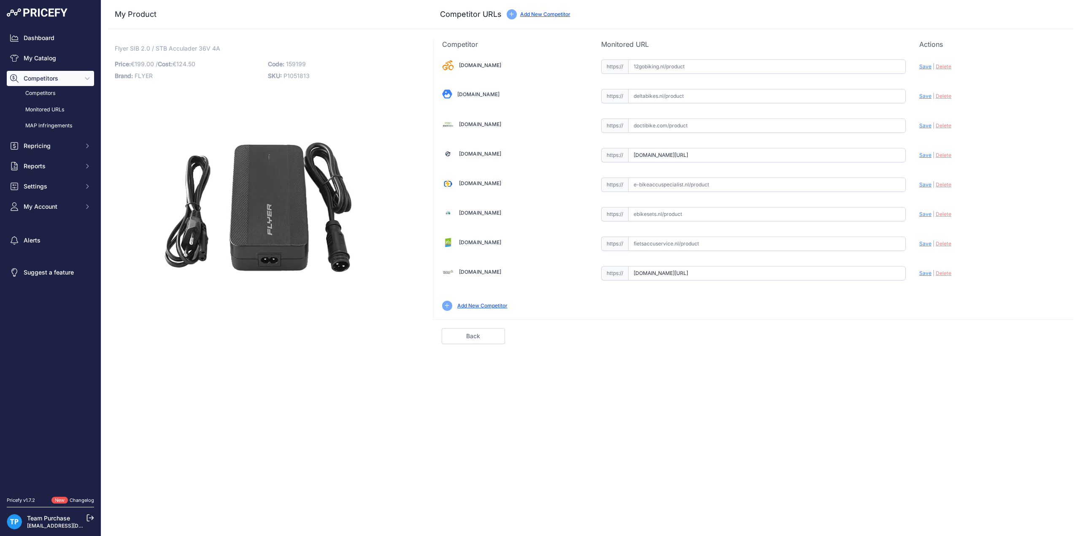
click at [675, 270] on input "www.fietsaccuwinkel.nl/flyer-4a-36v-acculader-voor-sib2-0-en-stb-panasonic?prir…" at bounding box center [767, 273] width 278 height 14
click at [793, 148] on input "www.e-bikeaccu.nl/flyer-4a-acculader-sib-2-stb?prirule_jdsnikfkfjsd=10020" at bounding box center [767, 155] width 278 height 14
click at [293, 62] on span "159199" at bounding box center [296, 63] width 20 height 7
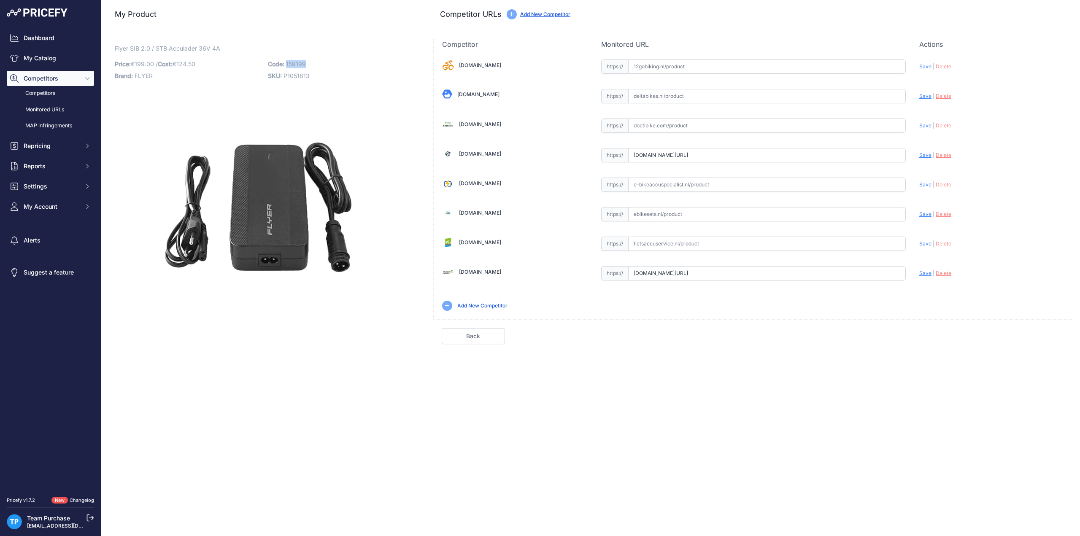
click at [293, 62] on span "159199" at bounding box center [296, 63] width 20 height 7
copy span "159199"
click at [678, 210] on input "text" at bounding box center [767, 214] width 278 height 14
paste input "https://ebikesets.nl/flyer-snellader-4-a-sib-2-0-en-stb-fietsaccu-panasonic?srs…"
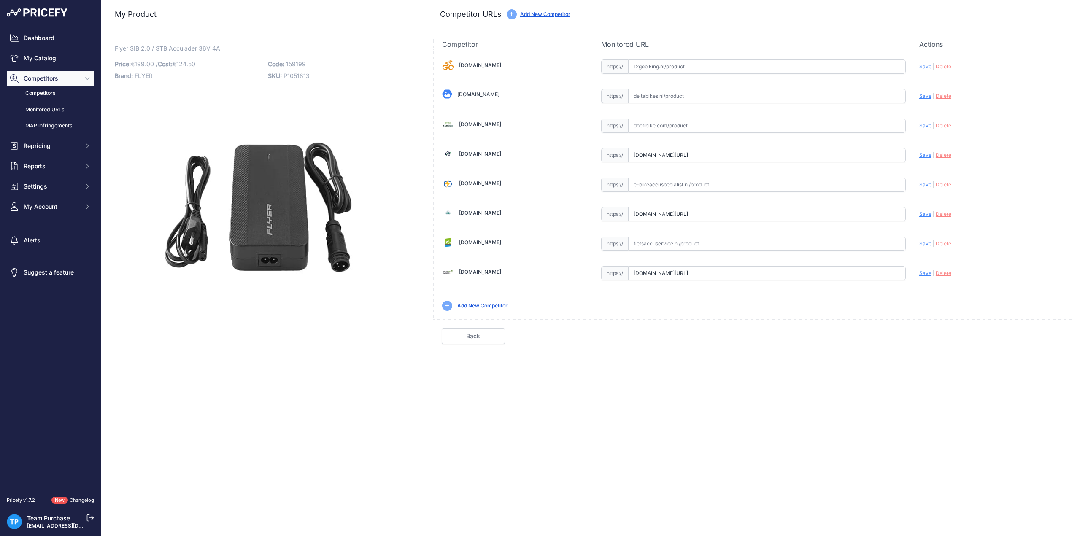
click at [924, 214] on span "Save" at bounding box center [925, 214] width 12 height 6
type input "https://ebikesets.nl/flyer-snellader-4-a-sib-2-0-en-stb-fietsaccu-panasonic?pri…"
click at [691, 123] on input "text" at bounding box center [767, 126] width 278 height 14
paste input "https://doctibike.com/nl/elektrische-fiets-oplader-panasonic/1838-flyer-smart-i…"
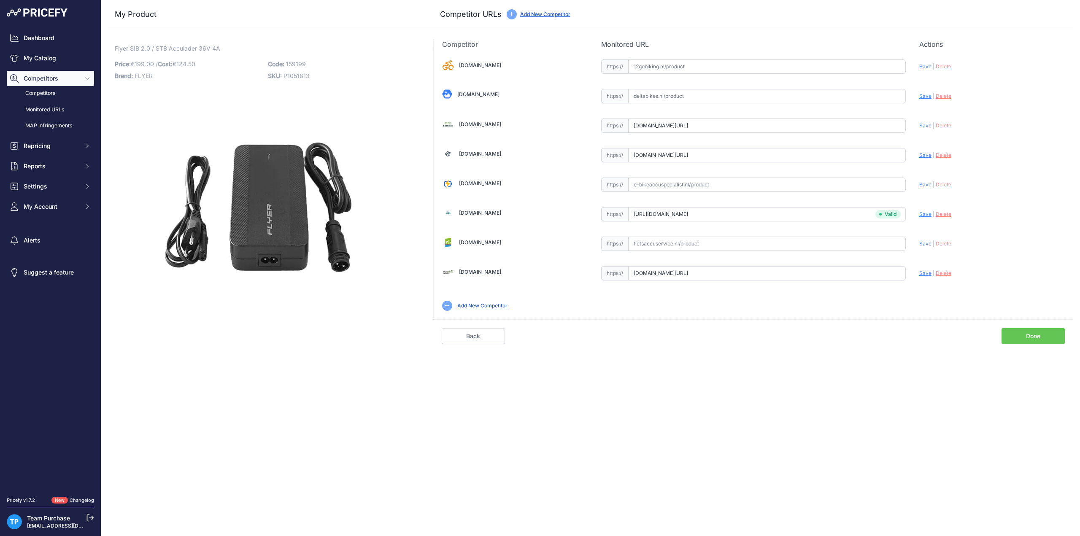
click at [924, 124] on span "Save" at bounding box center [925, 125] width 12 height 6
type input "https://doctibike.com/nl/elektrische-fiets-oplader-panasonic/1838-flyer-smart-i…"
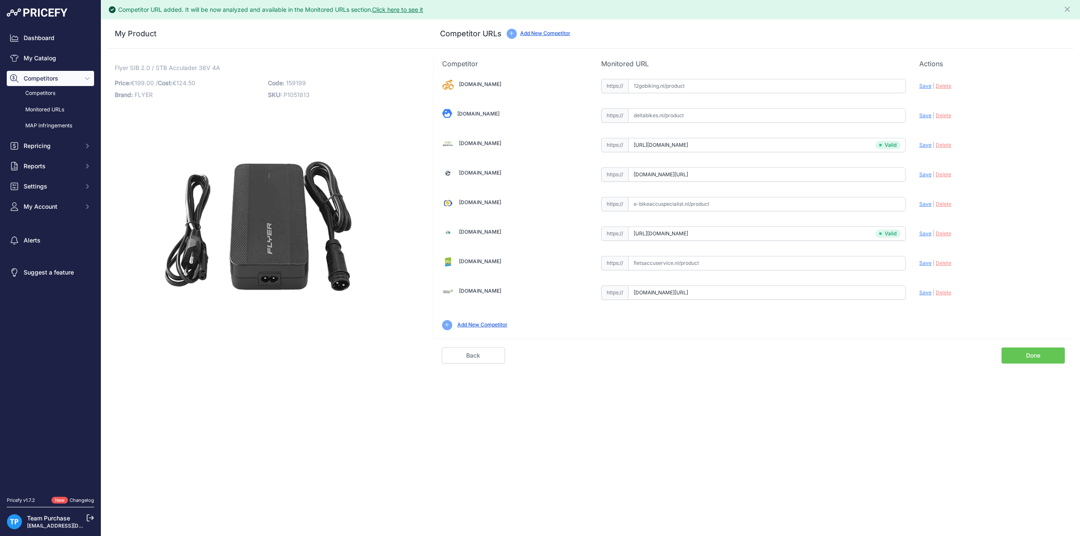
click at [1032, 352] on link "Done" at bounding box center [1033, 356] width 63 height 16
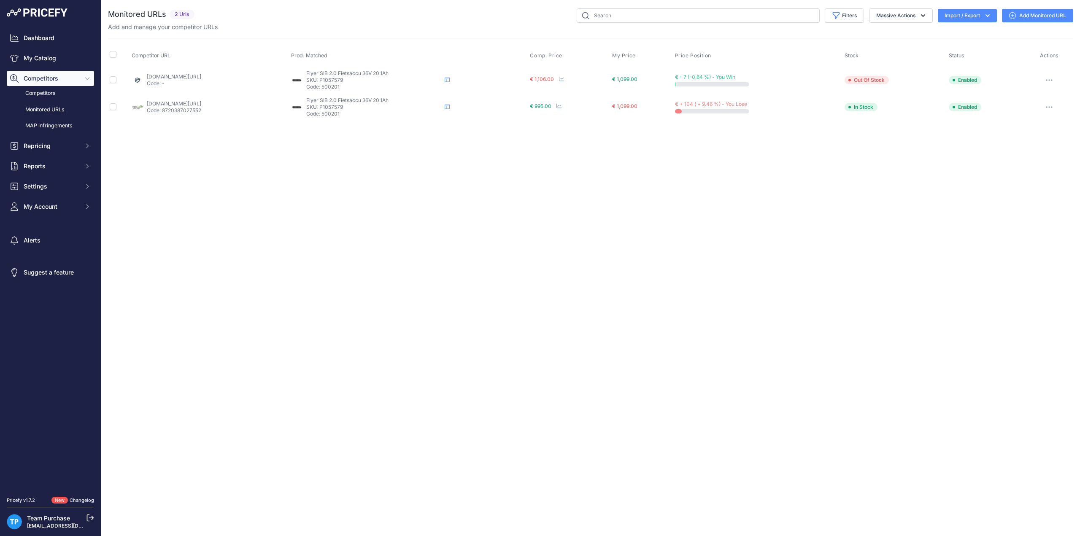
click at [1023, 21] on link "Add Monitored URL" at bounding box center [1037, 16] width 71 height 14
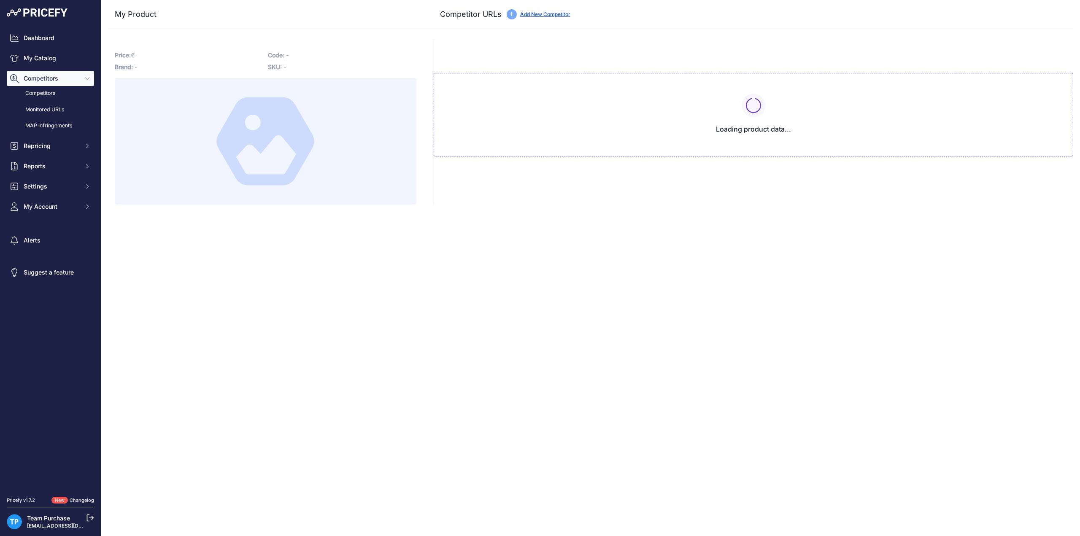
type input "[DOMAIN_NAME][URL]"
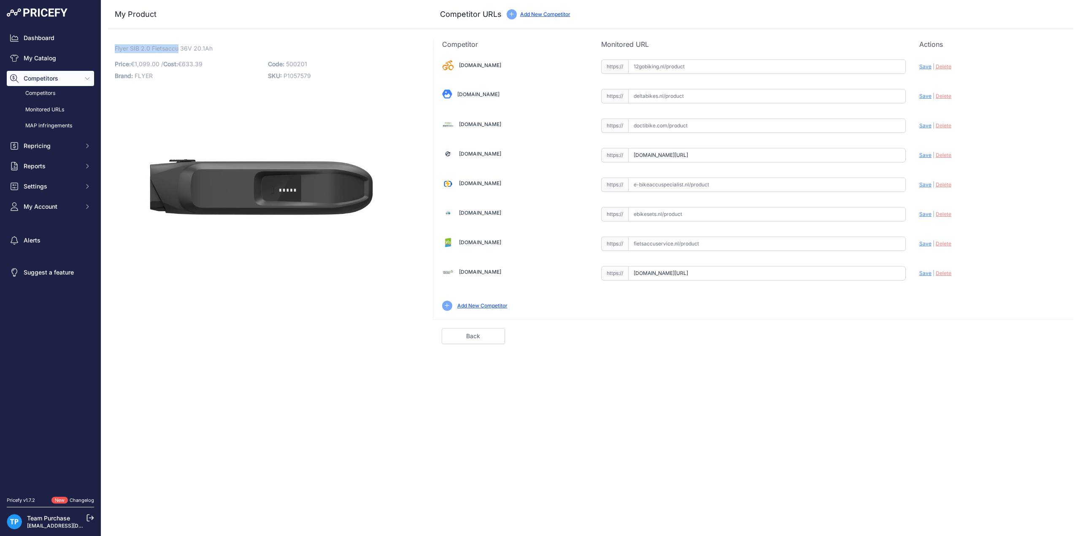
drag, startPoint x: 113, startPoint y: 46, endPoint x: 178, endPoint y: 47, distance: 65.4
click at [178, 47] on div "Flyer SIB 2.0 Fietsaccu 36V 20.1Ah Link Price: € 1,099.00 / Cost: 633.39" at bounding box center [265, 191] width 315 height 305
copy span "Flyer SIB 2.0 Fietsaccu"
click at [698, 190] on input "text" at bounding box center [767, 185] width 278 height 14
paste input "https://e-bikeaccuspecialist.nl/product/flyer-sib-2-0-36v-20-1ah/"
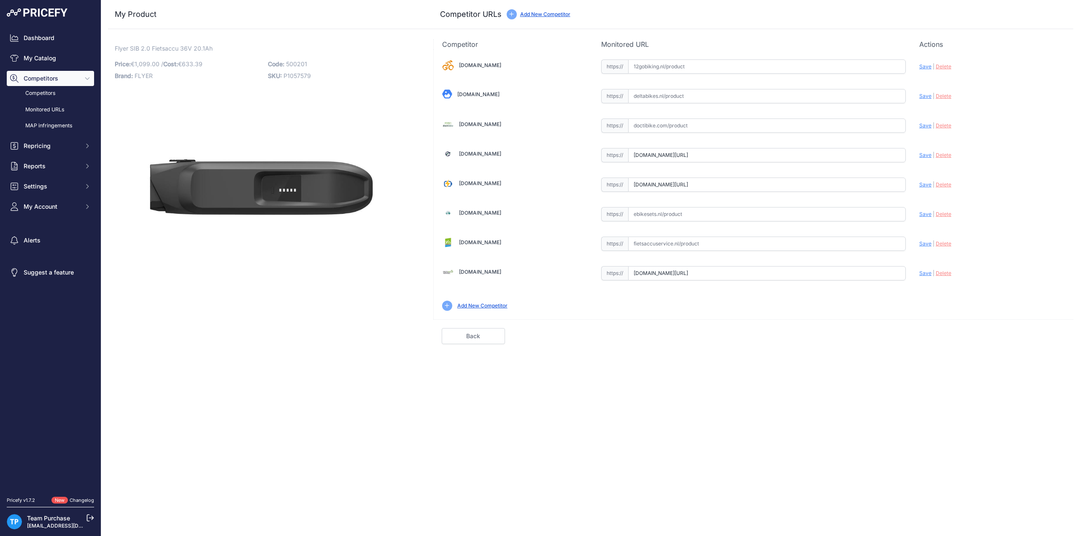
click at [926, 184] on span "Save" at bounding box center [925, 184] width 12 height 6
type input "https://e-bikeaccuspecialist.nl/product/flyer-sib-2-0-36v-20-1ah/?prirule_jdsni…"
click at [1029, 331] on link "Done" at bounding box center [1033, 336] width 63 height 16
drag, startPoint x: 111, startPoint y: 48, endPoint x: 181, endPoint y: 47, distance: 70.0
click at [181, 47] on div "Flyer SIB 2.0 Fietsaccu 36V 16.75Ah Link Price: € 999.00 / Cost: 584.64" at bounding box center [265, 191] width 315 height 305
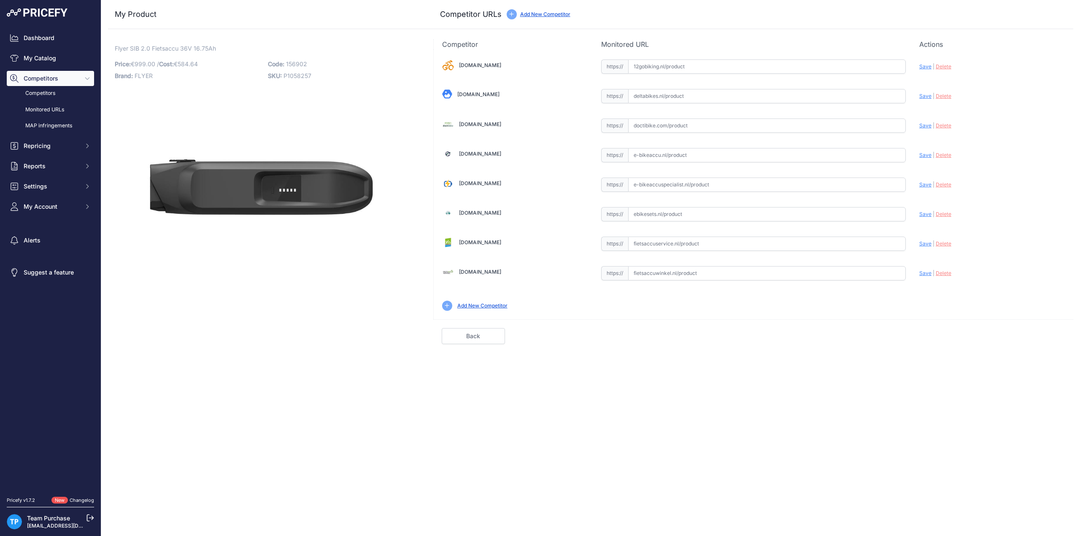
click at [702, 276] on input "text" at bounding box center [767, 273] width 278 height 14
paste input "[URL][DOMAIN_NAME]"
click at [926, 270] on span "Save" at bounding box center [925, 273] width 12 height 6
type input "[URL][DOMAIN_NAME]"
click at [679, 219] on input "text" at bounding box center [767, 214] width 278 height 14
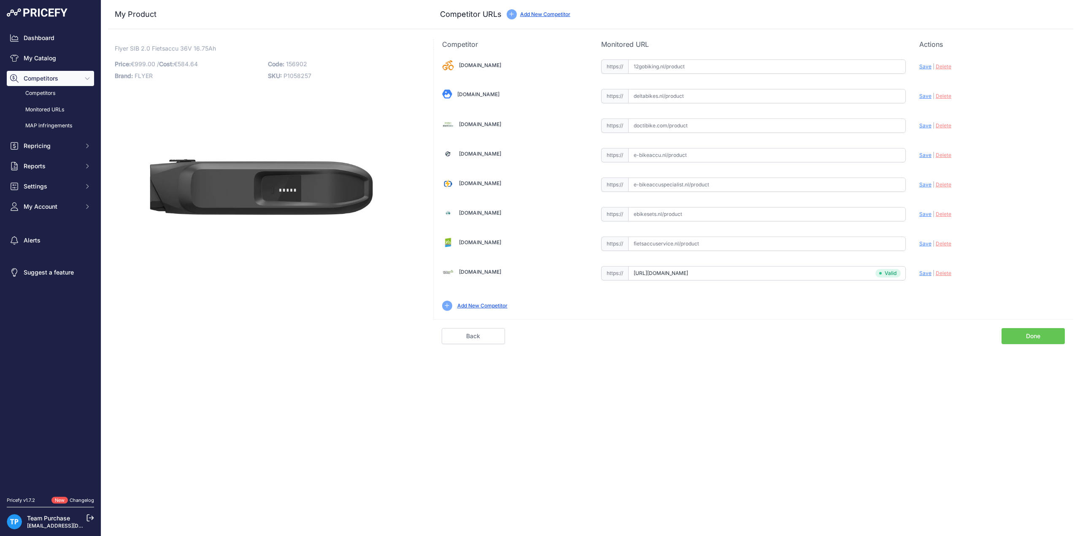
click at [708, 154] on input "text" at bounding box center [767, 155] width 278 height 14
paste input "[URL][DOMAIN_NAME]"
click at [923, 158] on div "Update Profile Save | [GEOGRAPHIC_DATA] Analyzing" at bounding box center [992, 152] width 146 height 13
click at [924, 152] on span "Save" at bounding box center [925, 155] width 12 height 6
type input "[URL][DOMAIN_NAME]"
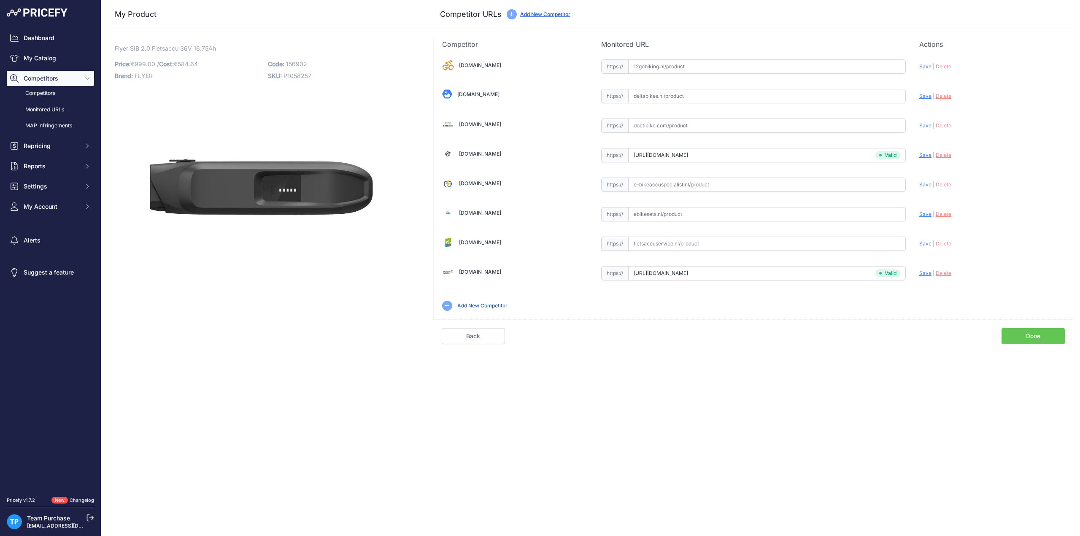
click at [769, 187] on input "text" at bounding box center [767, 185] width 278 height 14
paste input "https://e-bikeaccuspecialist.nl/product/flyer-sib-2-0-36v-16-75ah/"
click at [922, 181] on span "Save" at bounding box center [925, 184] width 12 height 6
type input "https://e-bikeaccuspecialist.nl/product/flyer-sib-2-0-36v-16-75ah/?prirule_jdsn…"
click at [683, 119] on input "text" at bounding box center [767, 126] width 278 height 14
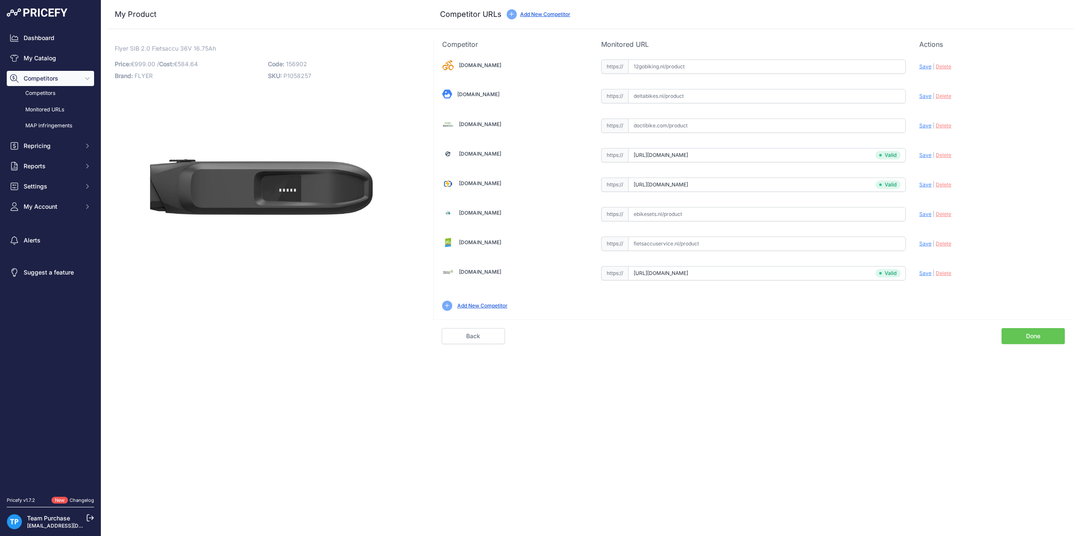
paste input "https://doctibike.com/nl/flyer-fietsaccu/1805-panasonic-accu-sib-20-36v-1675ah-…"
click at [926, 123] on span "Save" at bounding box center [925, 125] width 12 height 6
type input "https://doctibike.com/nl/flyer-fietsaccu/1805-panasonic-accu-sib-20-36v-1675ah-…"
click at [1028, 337] on link "Done" at bounding box center [1033, 336] width 63 height 16
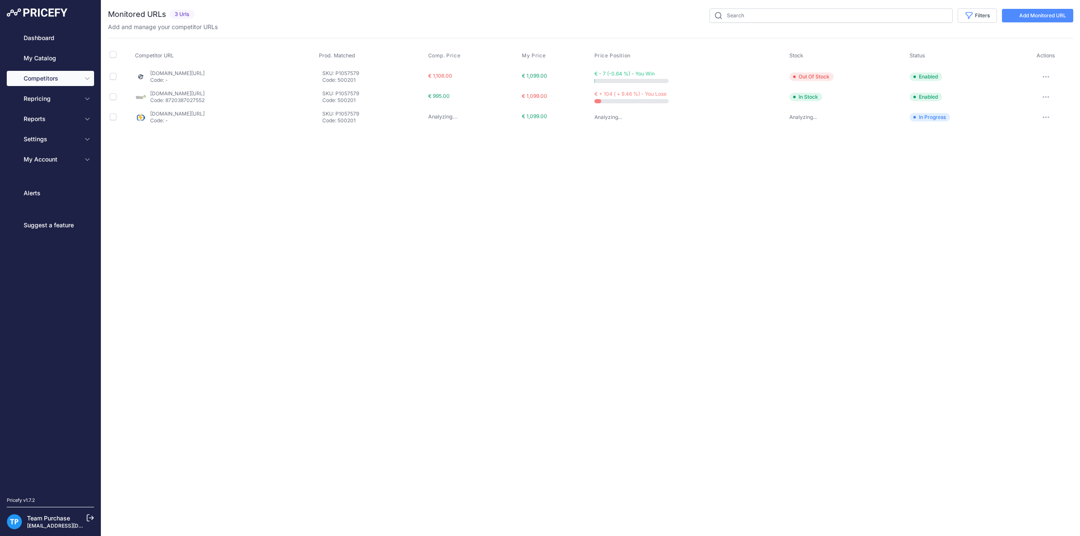
click at [1048, 22] on link "Add Monitored URL" at bounding box center [1037, 16] width 71 height 14
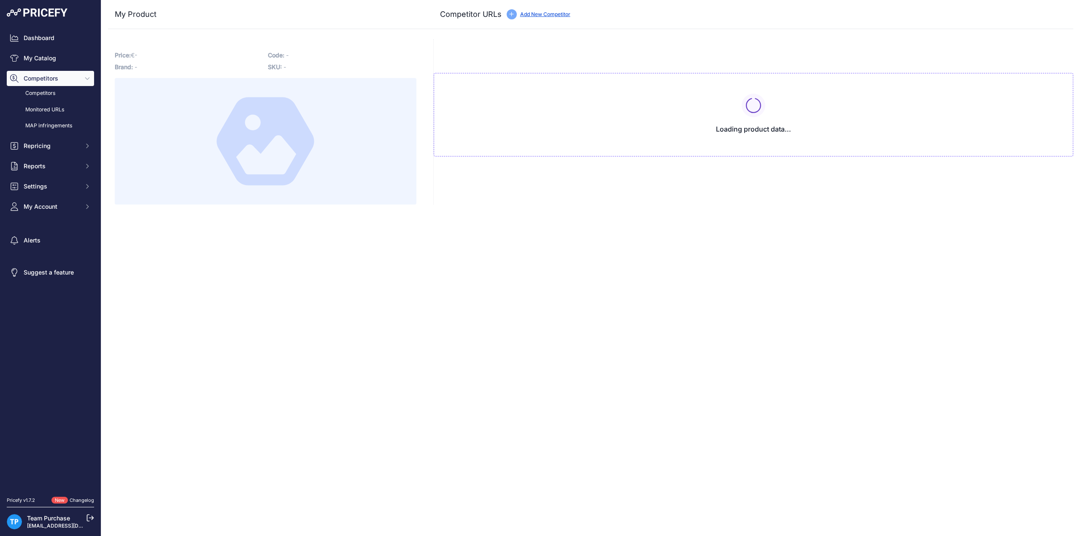
type input "[DOMAIN_NAME][URL]"
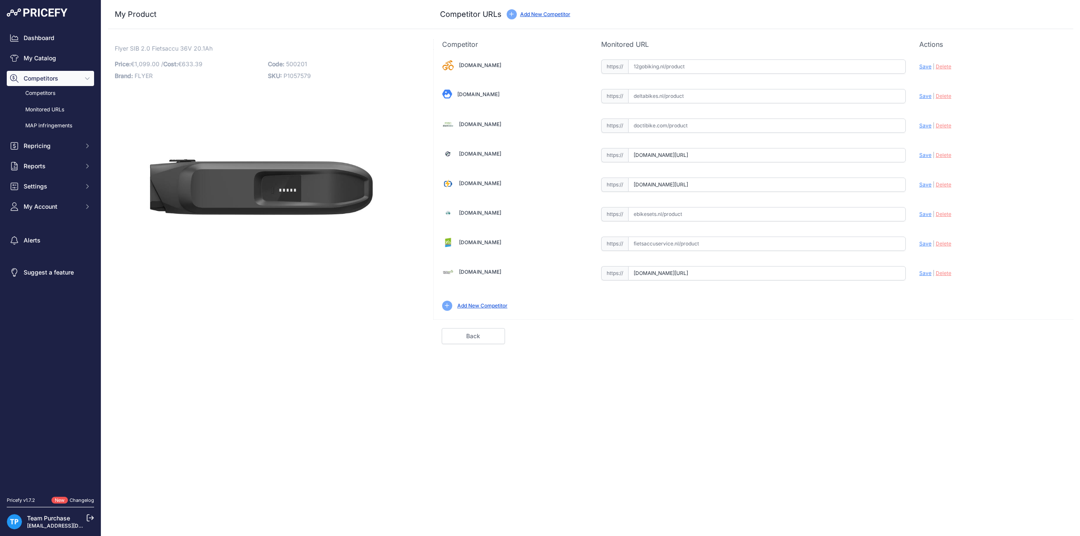
click at [683, 128] on input "text" at bounding box center [767, 126] width 278 height 14
paste input "[URL][DOMAIN_NAME]"
click at [927, 127] on span "Save" at bounding box center [925, 125] width 12 height 6
type input "[URL][DOMAIN_NAME]"
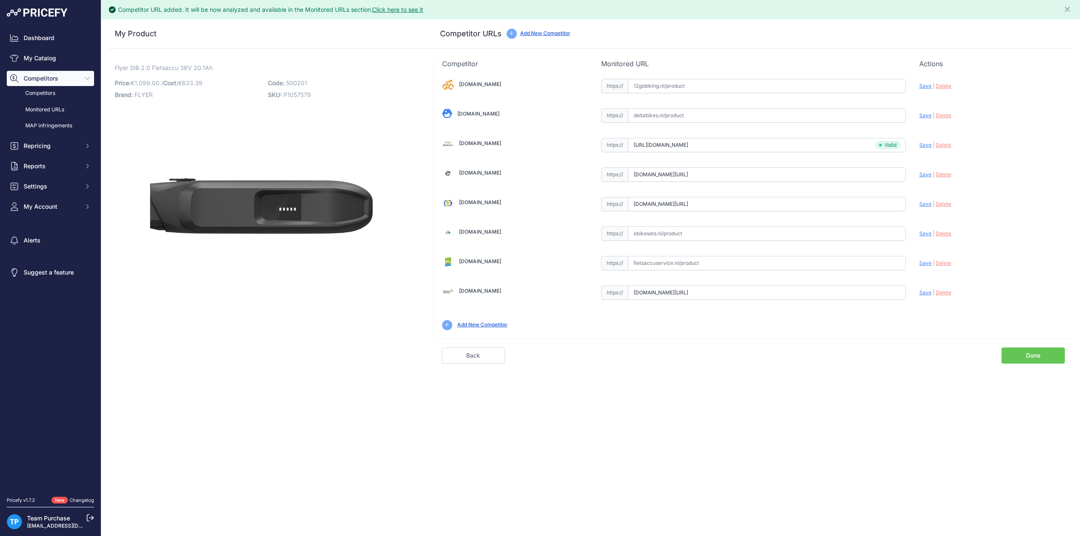
click at [1011, 350] on link "Done" at bounding box center [1033, 356] width 63 height 16
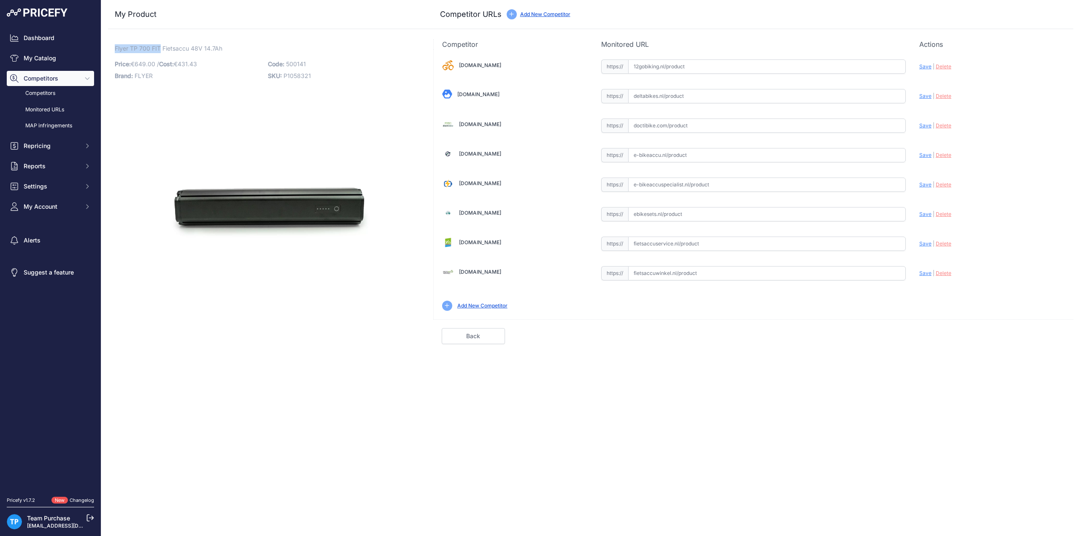
drag, startPoint x: 114, startPoint y: 49, endPoint x: 160, endPoint y: 47, distance: 45.6
click at [160, 47] on div "Flyer TP 700 FIT Fietsaccu 48V 14.7Ah Link Price: € 649.00 / Cost: 431.43" at bounding box center [265, 191] width 315 height 305
copy span "Flyer TP 700 FIT"
click at [690, 119] on input "text" at bounding box center [767, 126] width 278 height 14
paste input "[URL][DOMAIN_NAME]"
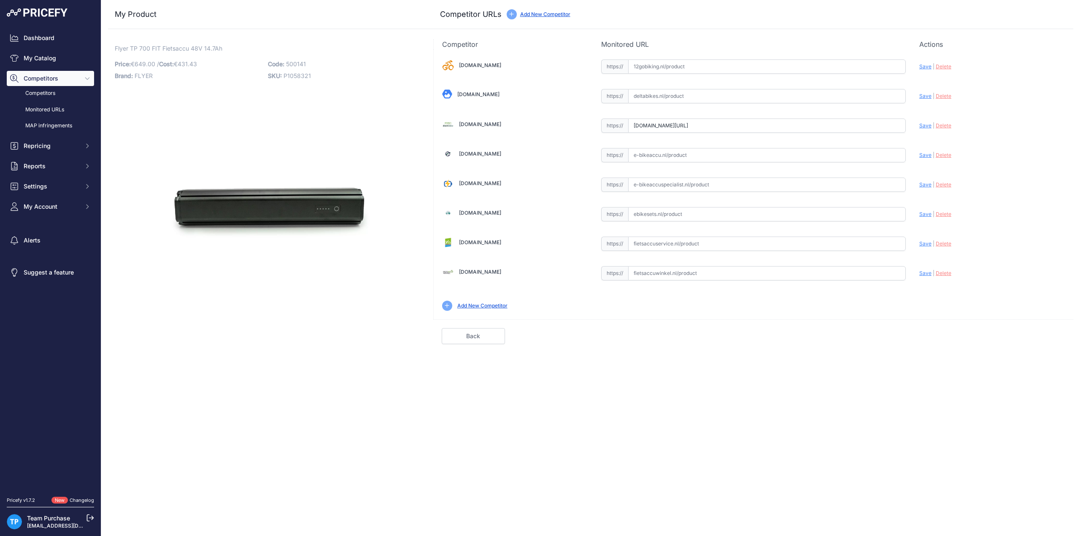
click at [926, 126] on span "Save" at bounding box center [925, 125] width 12 height 6
type input "[URL][DOMAIN_NAME]"
click at [1027, 337] on link "Done" at bounding box center [1033, 336] width 63 height 16
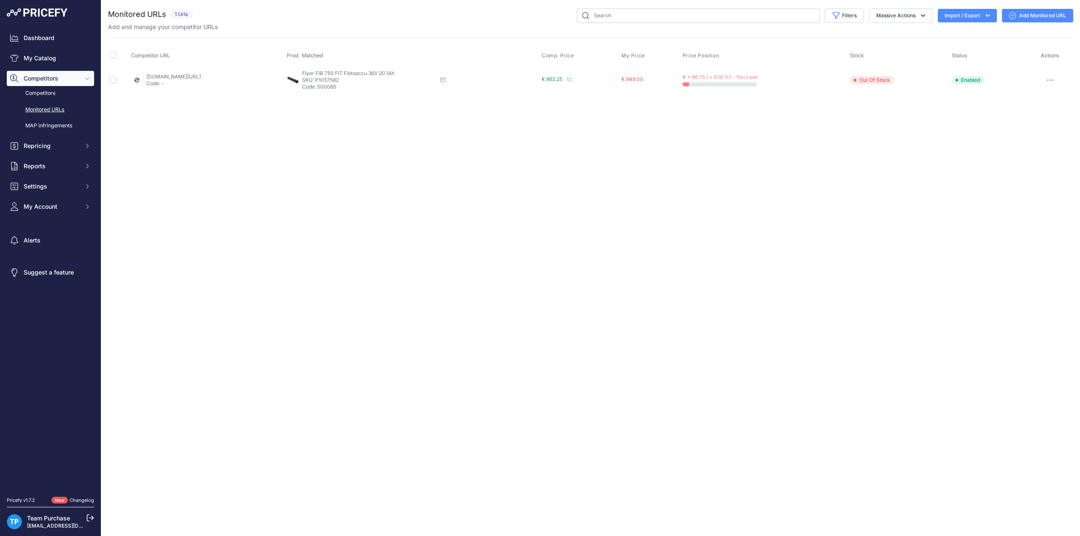
click at [1028, 12] on link "Add Monitored URL" at bounding box center [1037, 16] width 71 height 14
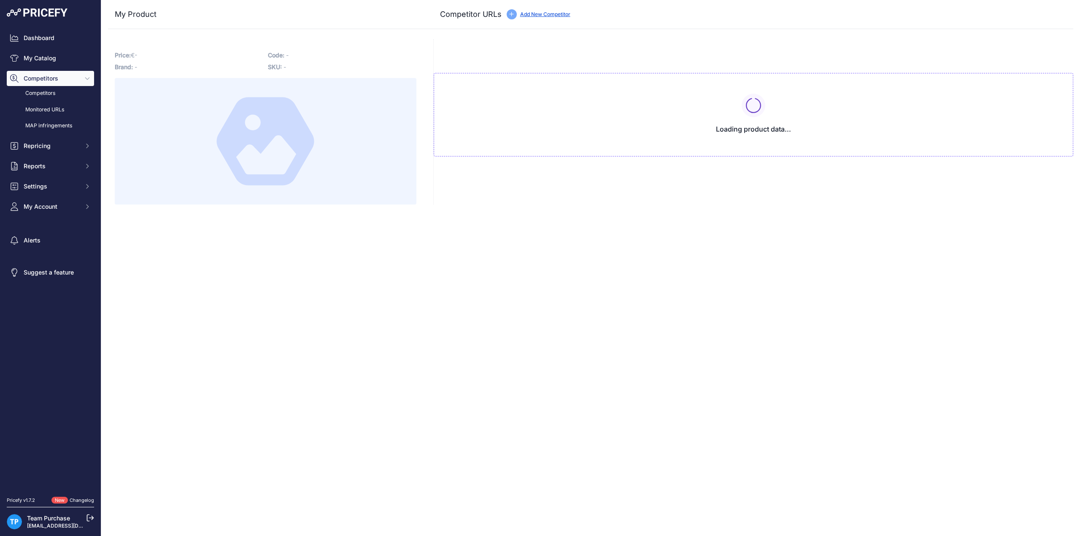
type input "[DOMAIN_NAME][URL]"
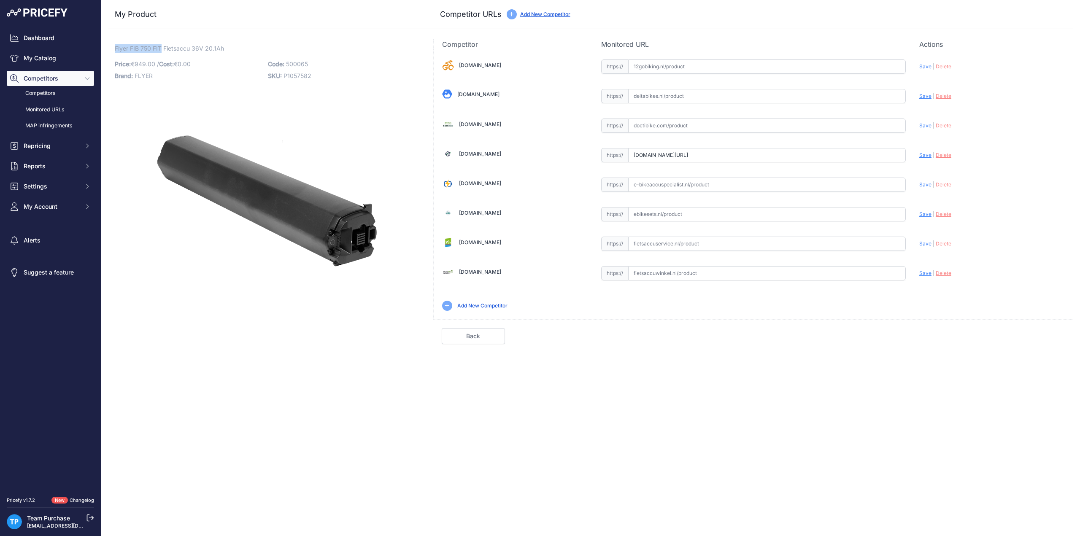
drag, startPoint x: 115, startPoint y: 49, endPoint x: 162, endPoint y: 47, distance: 47.3
click at [162, 47] on span "Flyer FIB 750 FIT Fietsaccu 36V 20.1Ah" at bounding box center [169, 48] width 109 height 11
copy span "Flyer FIB 750 FIT"
click at [662, 210] on input "text" at bounding box center [767, 214] width 278 height 14
click at [662, 239] on input "text" at bounding box center [767, 244] width 278 height 14
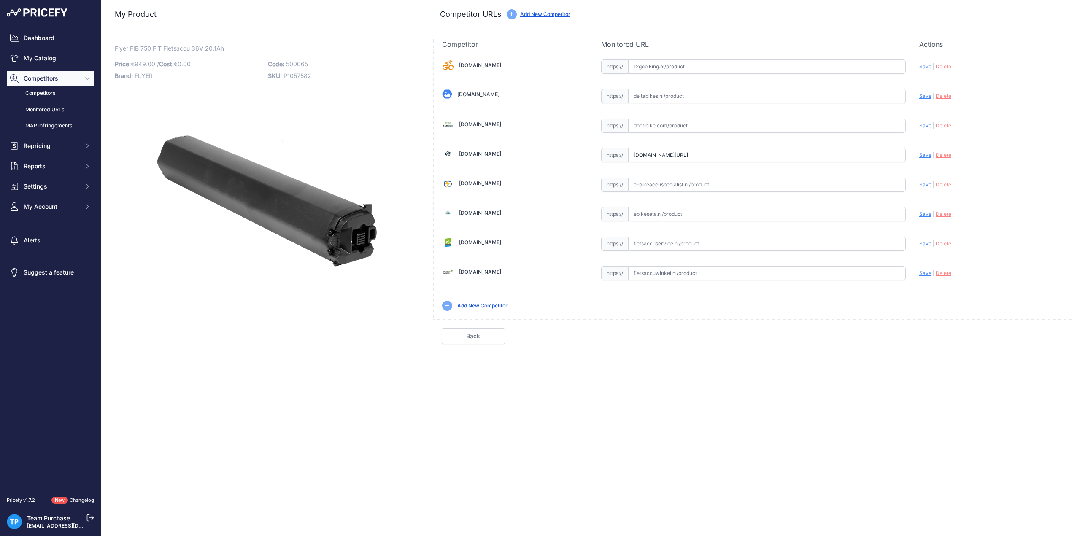
click at [662, 271] on input "text" at bounding box center [767, 273] width 278 height 14
paste input "[URL][DOMAIN_NAME]"
click at [921, 271] on span "Save" at bounding box center [925, 273] width 12 height 6
type input "[URL][DOMAIN_NAME]"
click at [694, 124] on input "text" at bounding box center [767, 126] width 278 height 14
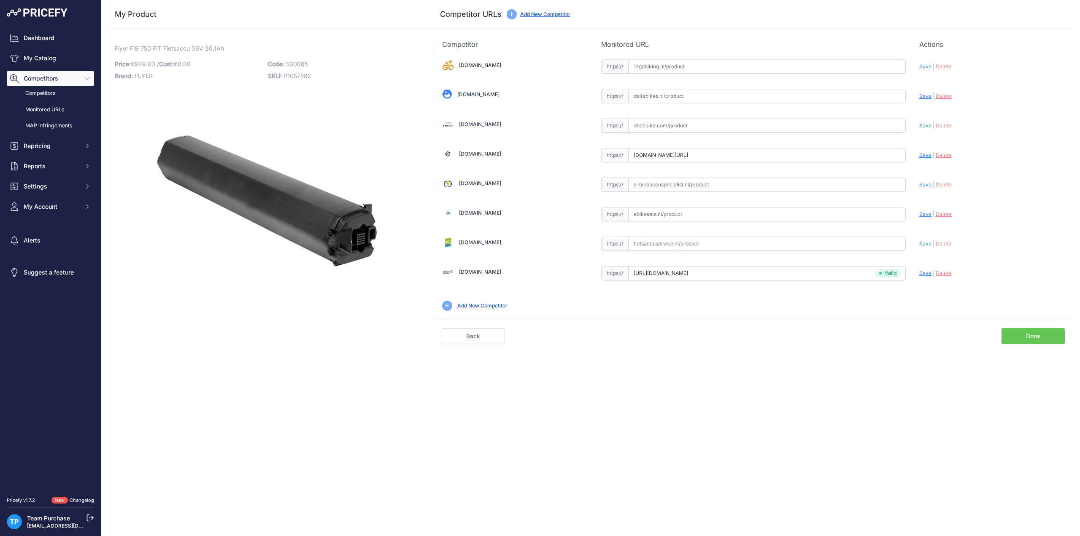
paste input "[URL][DOMAIN_NAME]"
click at [921, 126] on span "Save" at bounding box center [925, 125] width 12 height 6
type input "https://doctibike.com/nl/flyer-fietsaccu/4391-flyer-fib-750-fit-fietsaccu-36v-2…"
click at [1025, 329] on link "Done" at bounding box center [1033, 336] width 63 height 16
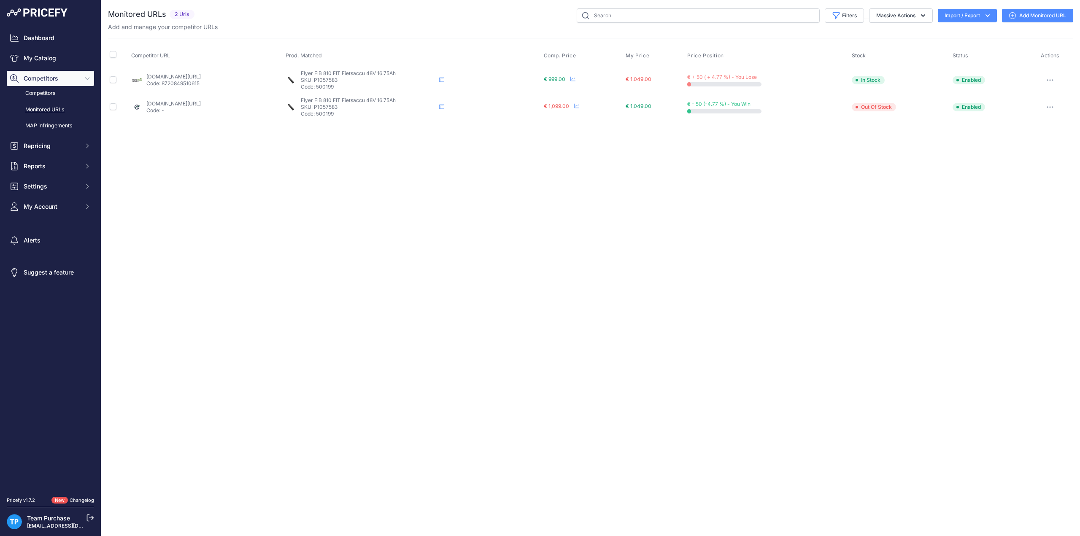
click at [401, 19] on div "Filters Saved Filters Set None Competitors Cheaper Than Me Competitors Products…" at bounding box center [635, 15] width 875 height 14
click at [1013, 18] on icon at bounding box center [1012, 15] width 7 height 7
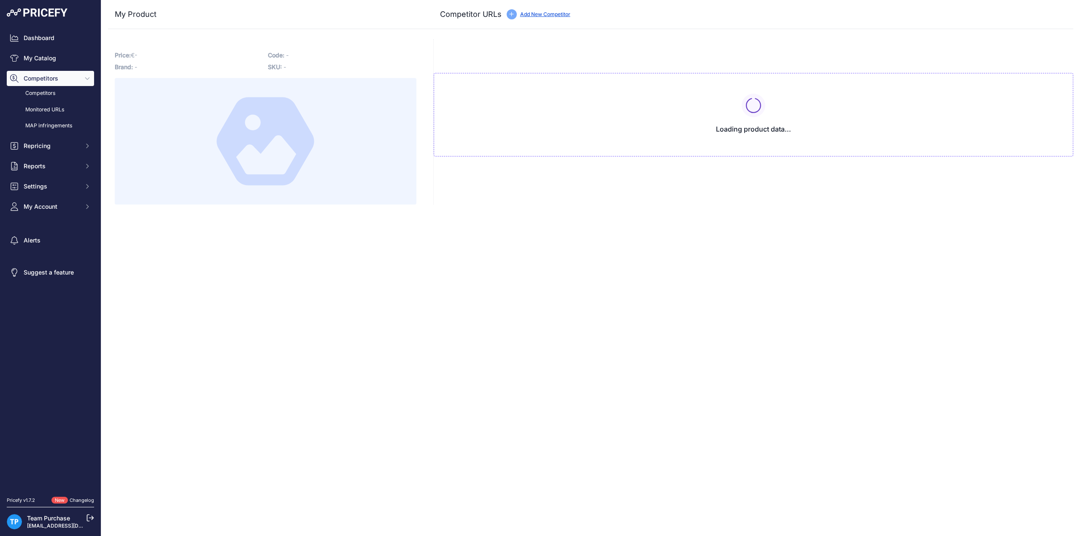
type input "www.e-bikeaccu.nl/flyer-fib-810-fit-48v-16-75ah-accu?prirule_jdsnikfkfjsd=10020"
type input "www.fietsaccuwinkel.nl/flyer-fib-810-fit-48v-16-75ah-fietsaccu?prirule_jdsnikfk…"
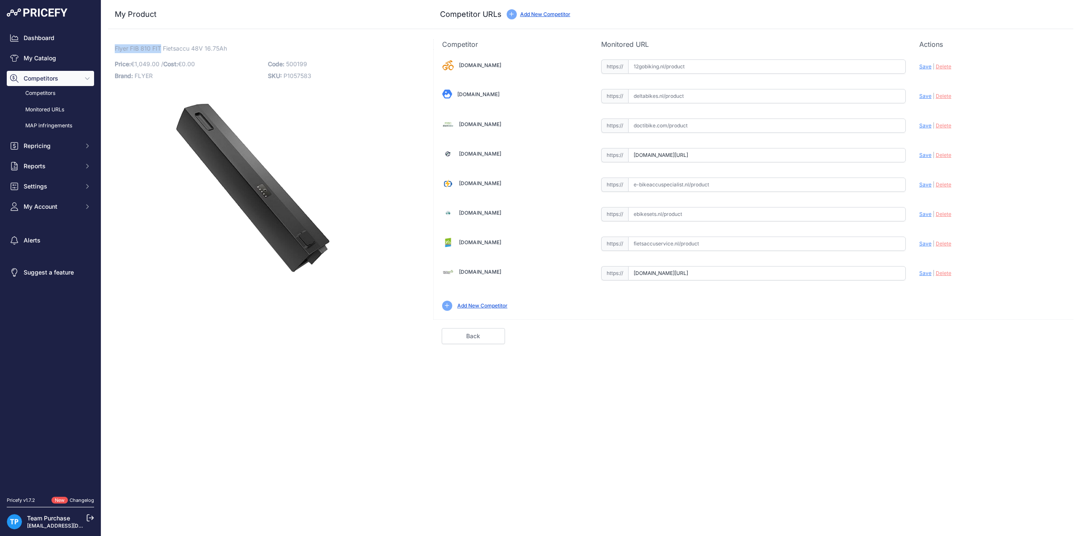
drag, startPoint x: 115, startPoint y: 47, endPoint x: 162, endPoint y: 46, distance: 46.8
click at [162, 46] on span "Flyer FIB 810 FIT Fietsaccu 48V 16.75Ah" at bounding box center [171, 48] width 112 height 11
copy span "Flyer FIB 810 FIT"
click at [617, 305] on div "Add New Competitor" at bounding box center [753, 306] width 623 height 10
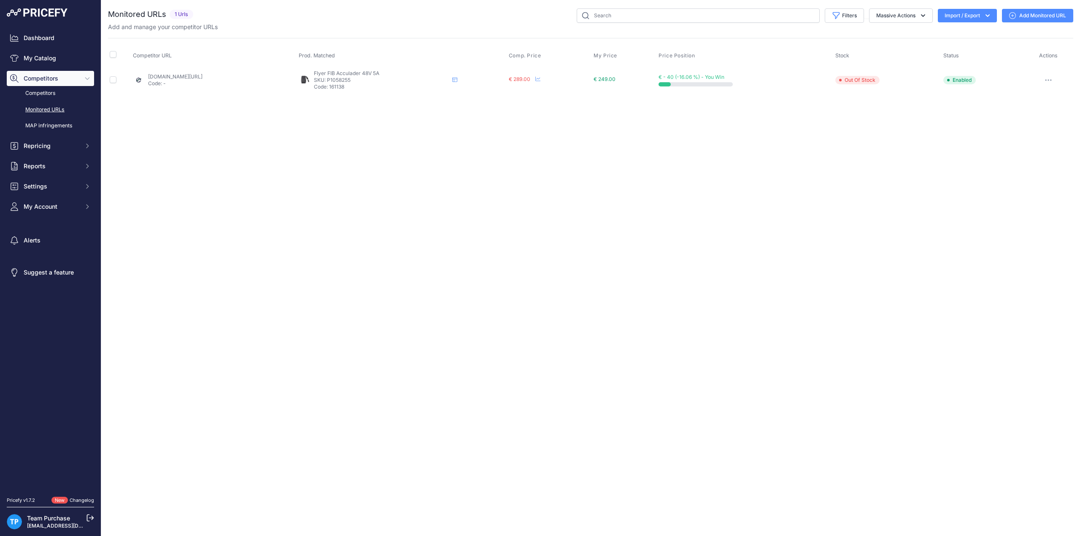
click at [1053, 11] on link "Add Monitored URL" at bounding box center [1037, 16] width 71 height 14
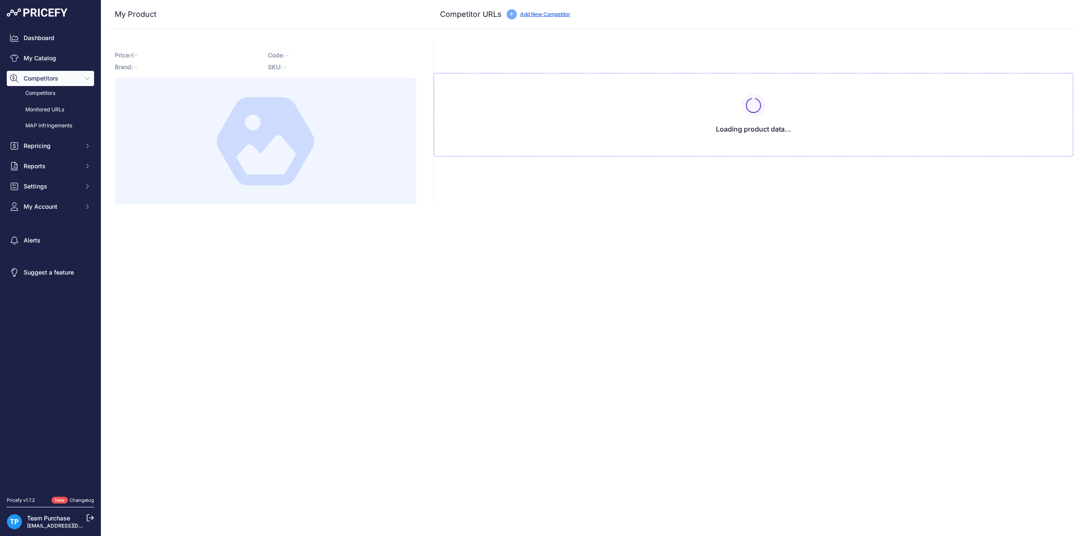
type input "[DOMAIN_NAME][URL]"
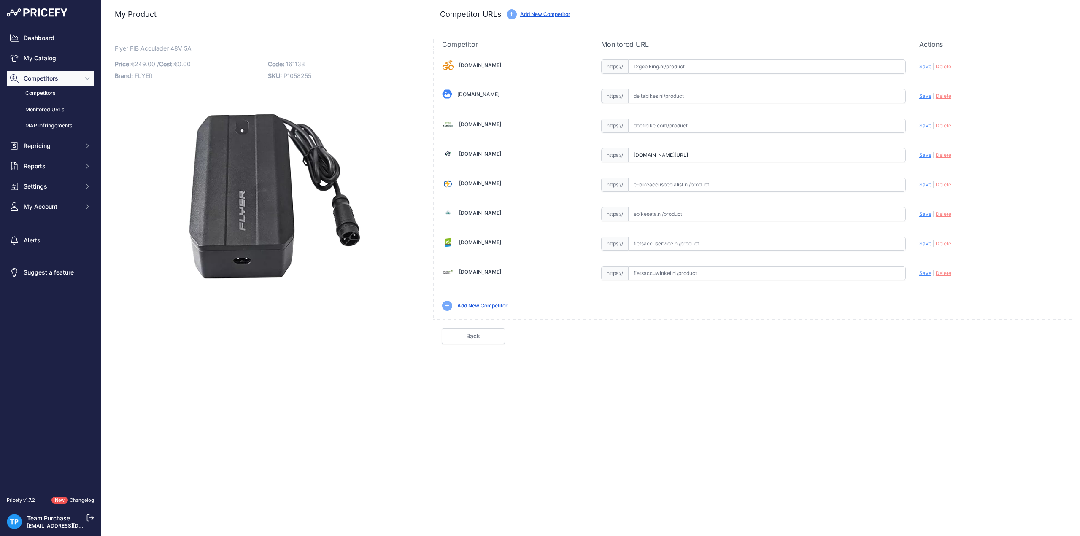
click at [294, 65] on span "161138" at bounding box center [295, 63] width 19 height 7
copy span "161138"
click at [683, 275] on input "text" at bounding box center [767, 273] width 278 height 14
paste input "[URL][DOMAIN_NAME]"
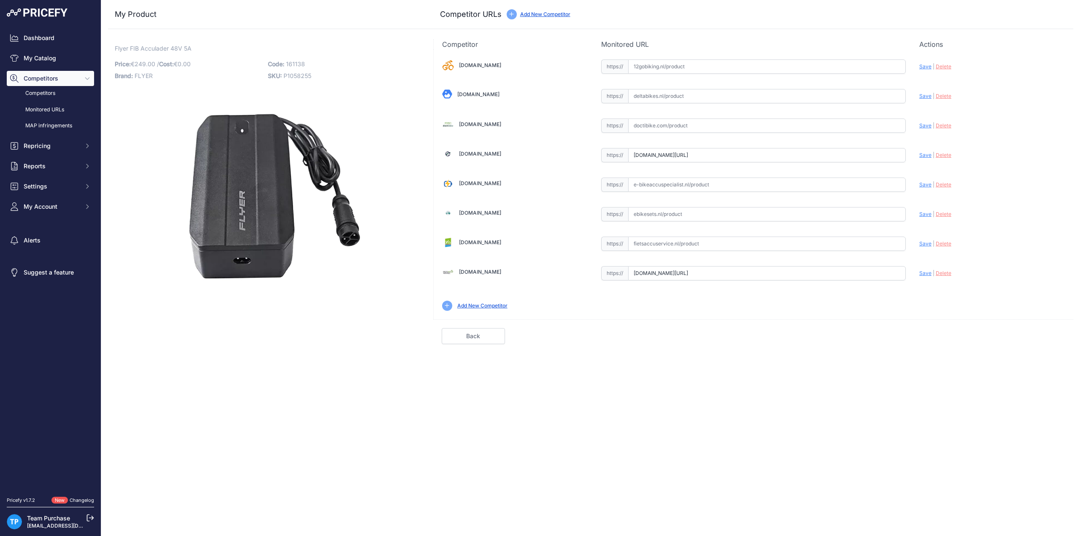
click at [927, 273] on span "Save" at bounding box center [925, 273] width 12 height 6
type input "[URL][DOMAIN_NAME]"
click at [247, 383] on div "Competitor URL added. It will be now analyzed and available in the Monitored UR…" at bounding box center [590, 268] width 979 height 536
